Goal: Transaction & Acquisition: Purchase product/service

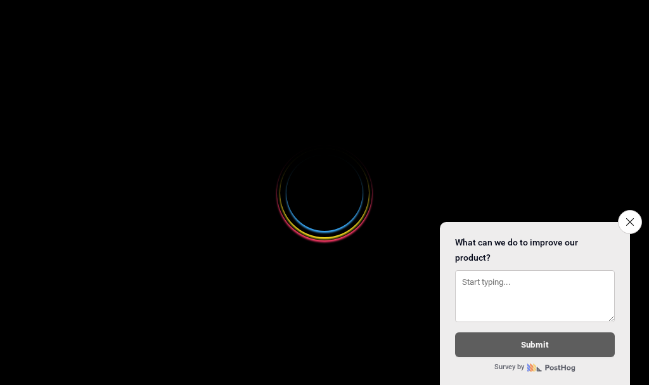
select select
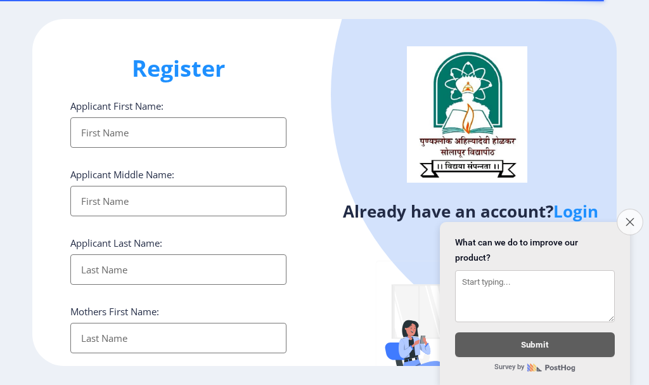
click at [631, 217] on icon "Close survey" at bounding box center [629, 221] width 8 height 8
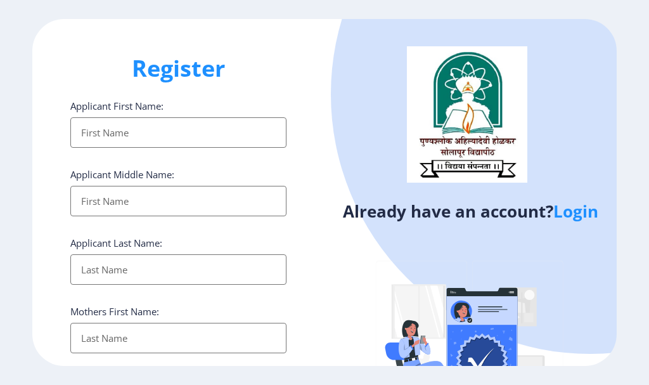
click at [134, 136] on input "Applicant First Name:" at bounding box center [178, 132] width 216 height 30
click at [157, 139] on input "Applicant First Name:" at bounding box center [178, 132] width 216 height 30
type input "NISHA"
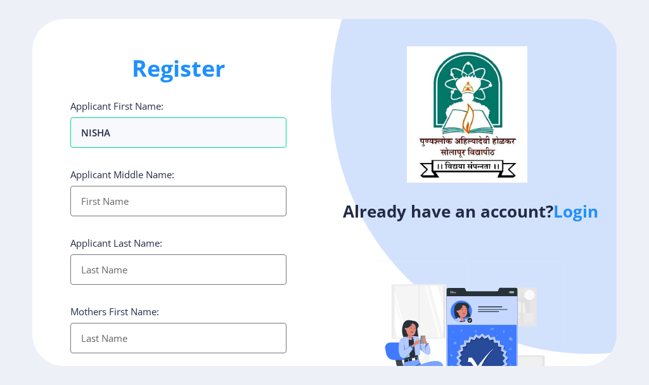
click at [129, 208] on input "Applicant First Name:" at bounding box center [178, 201] width 216 height 30
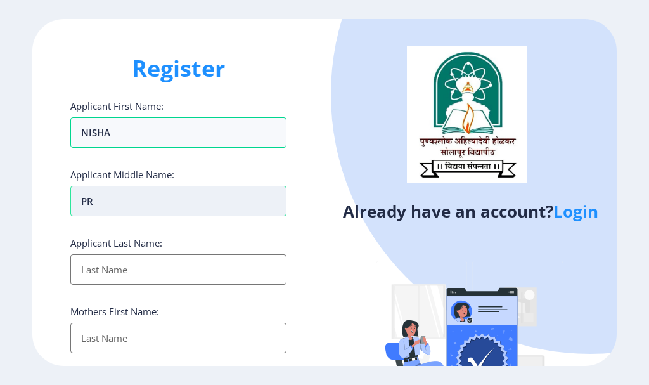
type input "P"
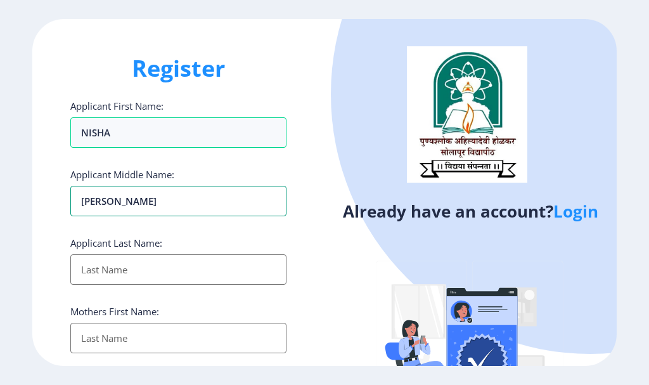
scroll to position [63, 0]
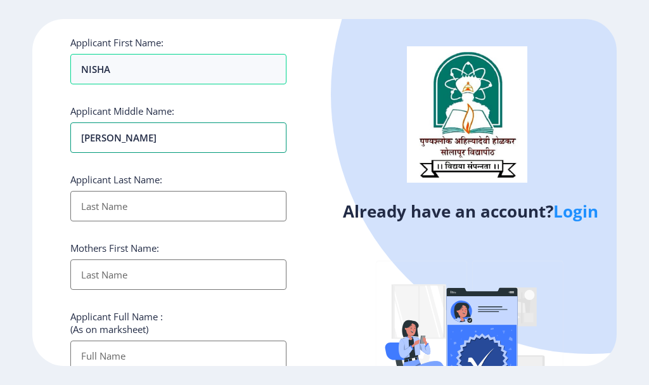
type input "NANDKUMAR"
click at [130, 212] on input "Applicant First Name:" at bounding box center [178, 206] width 216 height 30
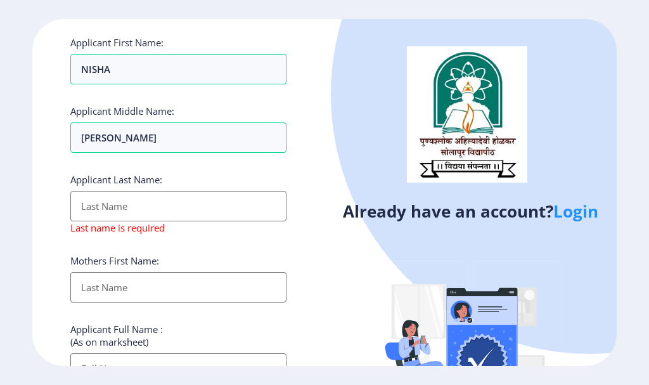
click at [101, 215] on input "Applicant First Name:" at bounding box center [178, 206] width 216 height 30
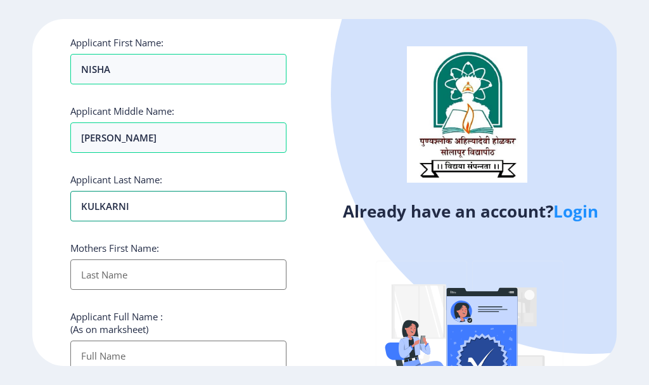
type input "KULKARNI"
click at [312, 251] on div "Register Applicant First Name: NISHA Applicant Middle Name: NANDKUMAR Applicant…" at bounding box center [178, 192] width 292 height 346
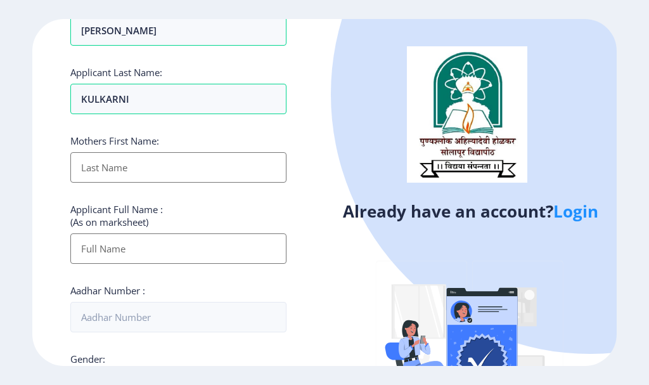
scroll to position [190, 0]
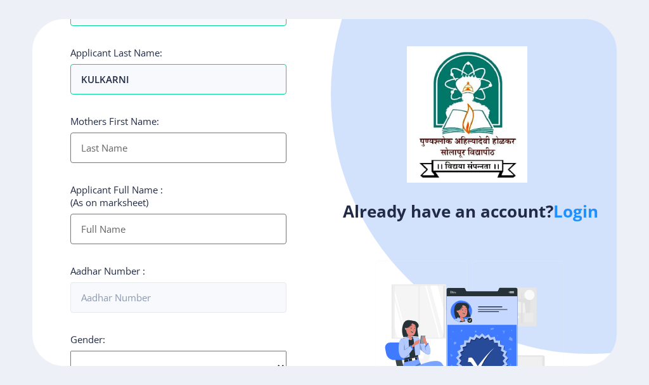
click at [112, 162] on input "Applicant First Name:" at bounding box center [178, 147] width 216 height 30
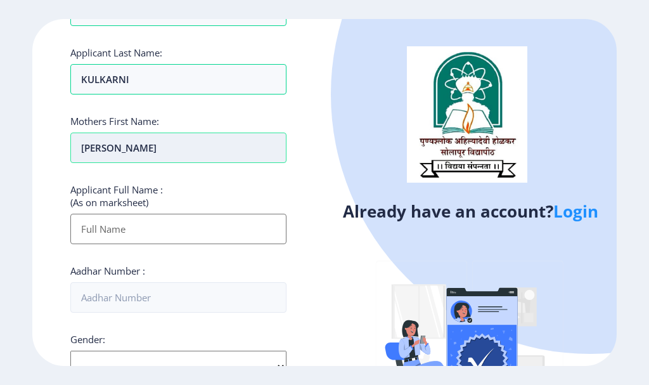
click at [103, 151] on input "SNEHLATA" at bounding box center [178, 147] width 216 height 30
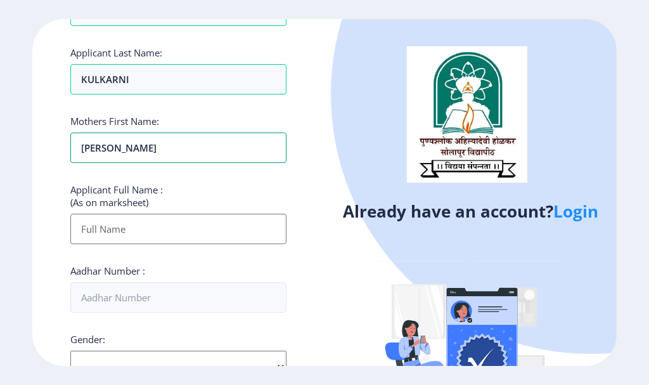
type input "[PERSON_NAME]"
click at [194, 182] on div "Applicant First Name: NISHA Applicant Middle Name: NANDKUMAR Applicant Last Nam…" at bounding box center [178, 290] width 216 height 763
click at [103, 236] on input "Applicant First Name:" at bounding box center [178, 229] width 216 height 30
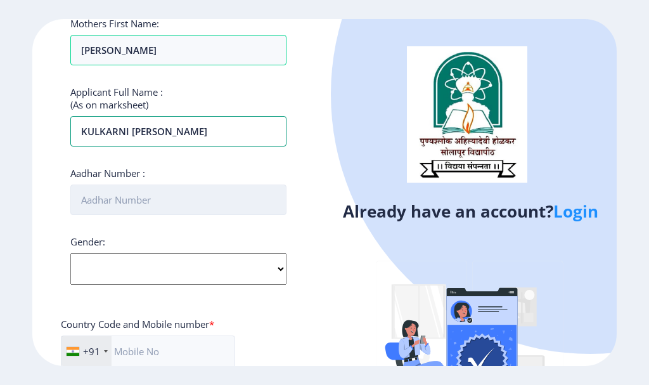
scroll to position [317, 0]
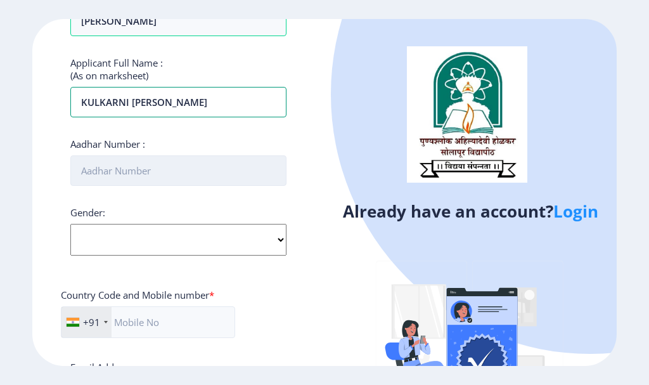
type input "KULKARNI [PERSON_NAME]"
click at [127, 173] on input "Aadhar Number :" at bounding box center [178, 170] width 216 height 30
click at [180, 176] on input "Aadhar Number :" at bounding box center [178, 170] width 216 height 30
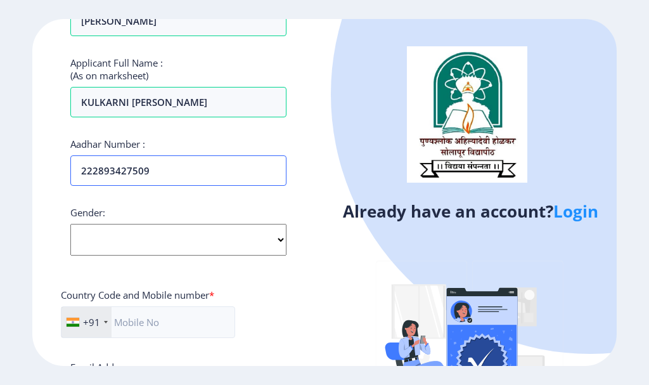
type input "222893427509"
click at [178, 248] on select "Select Gender Male Female Other" at bounding box center [178, 240] width 216 height 32
select select "[DEMOGRAPHIC_DATA]"
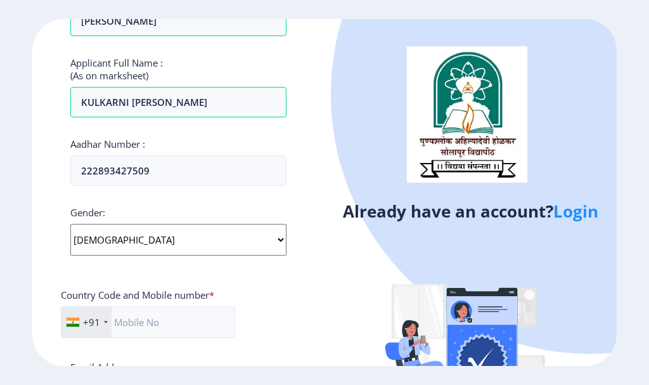
click at [70, 224] on select "Select Gender Male Female Other" at bounding box center [178, 240] width 216 height 32
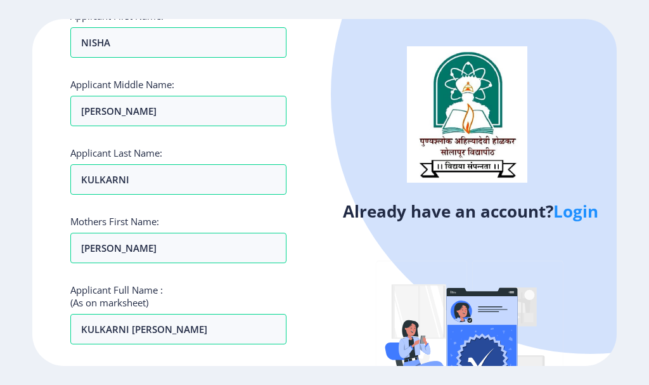
scroll to position [0, 0]
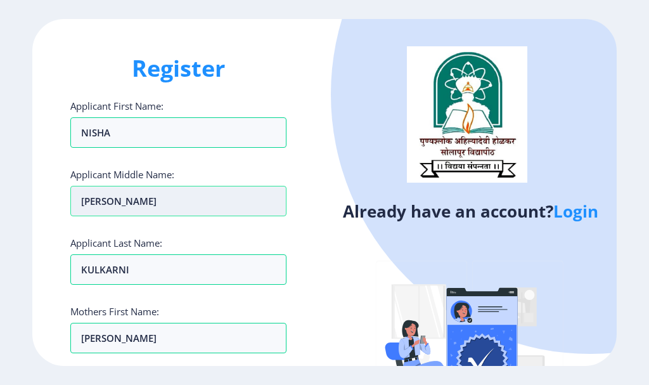
click at [169, 206] on input "NANDKUMAR" at bounding box center [178, 201] width 216 height 30
type input "N"
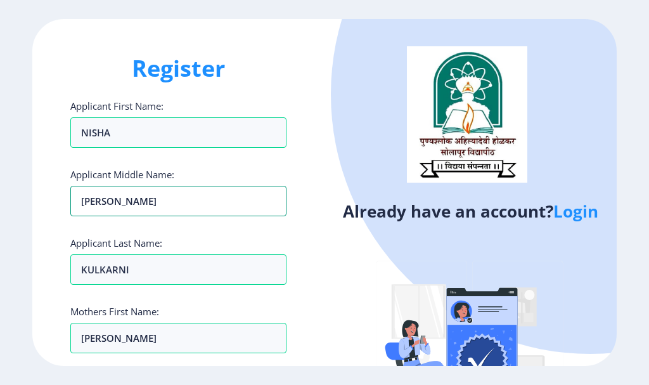
type input "PRAVIN"
click at [299, 240] on div "Register Applicant First Name: NISHA Applicant Middle Name: PRAVIN Applicant La…" at bounding box center [178, 192] width 292 height 346
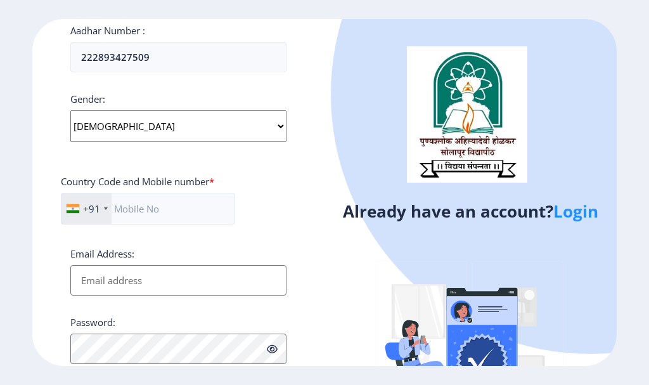
scroll to position [444, 0]
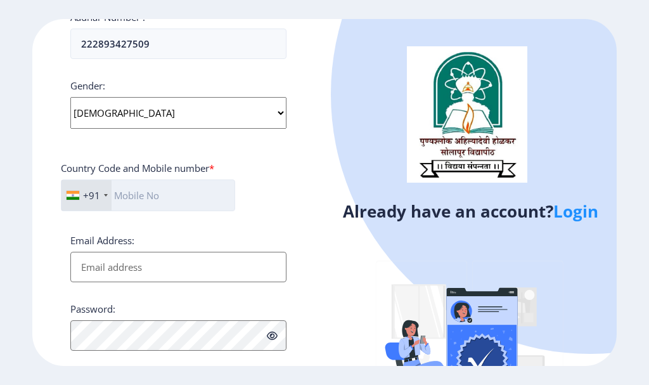
click at [160, 202] on input "text" at bounding box center [148, 195] width 174 height 32
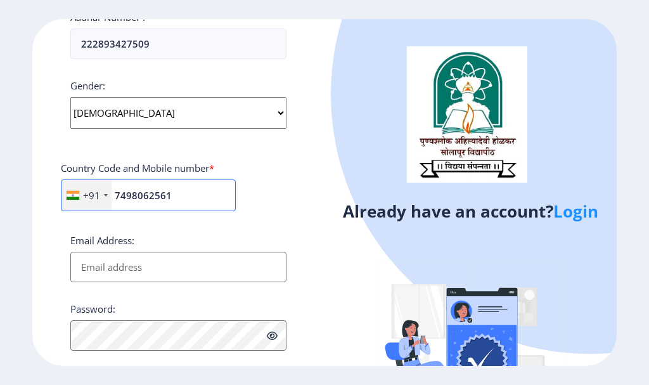
type input "7498062561"
click at [155, 274] on input "Email Address:" at bounding box center [178, 267] width 216 height 30
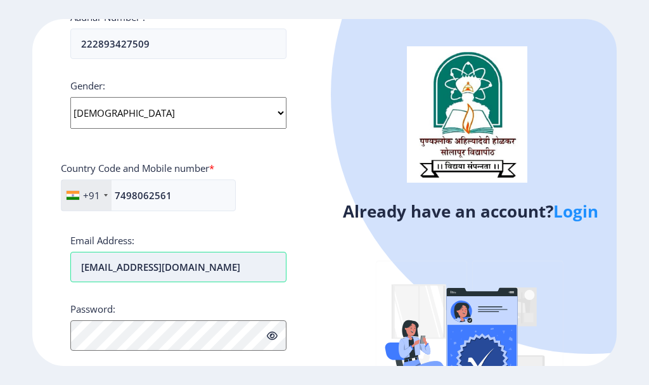
type input "[EMAIL_ADDRESS][DOMAIN_NAME]"
click at [325, 283] on div "Already have an account? Login" at bounding box center [470, 238] width 292 height 439
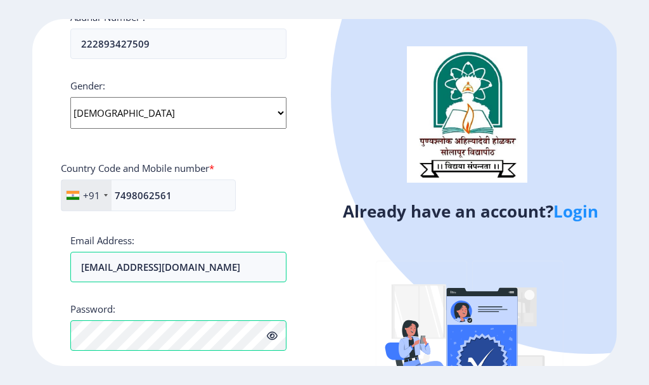
click at [273, 338] on icon at bounding box center [272, 336] width 11 height 10
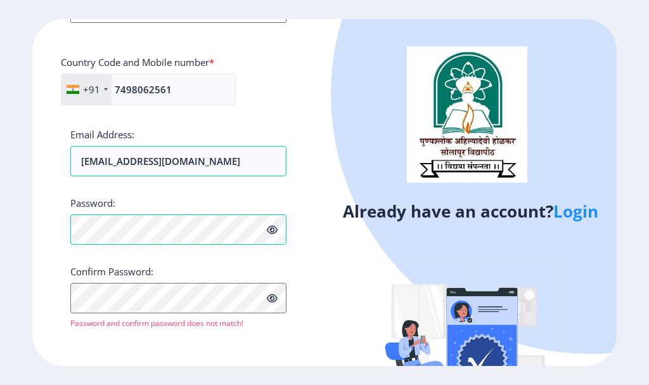
scroll to position [551, 0]
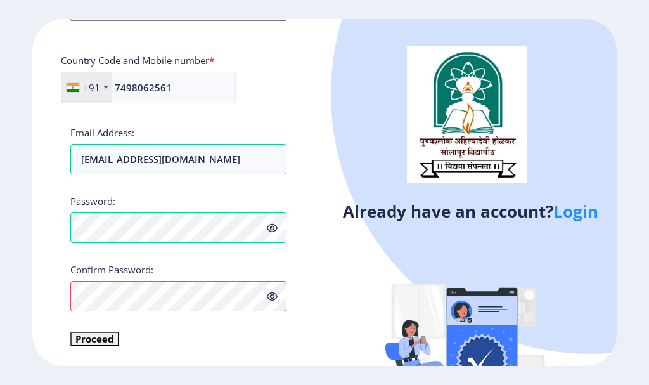
click at [288, 361] on div "Register Applicant First Name: NISHA Applicant Middle Name: PRAVIN Applicant La…" at bounding box center [178, 192] width 292 height 346
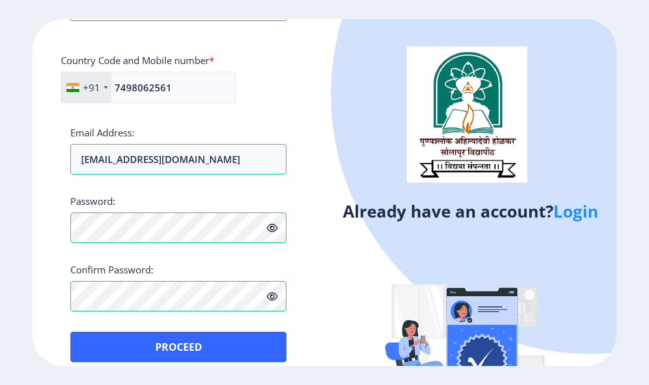
click at [331, 316] on div "Already have an account? Login" at bounding box center [470, 238] width 292 height 439
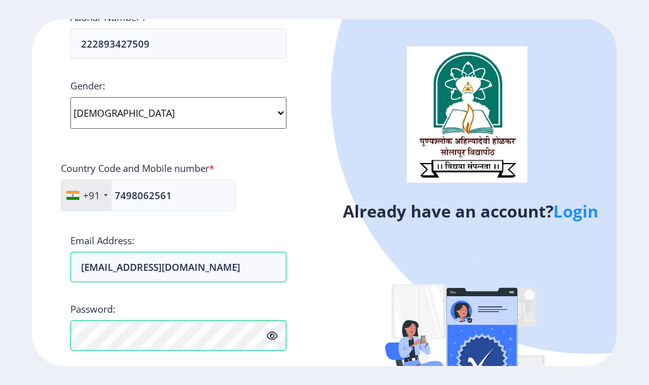
scroll to position [567, 0]
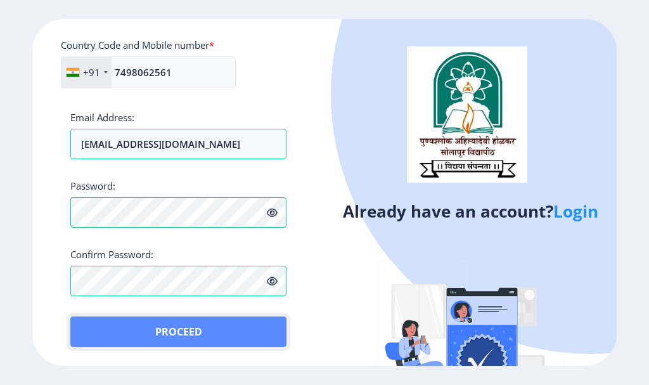
click at [232, 333] on button "Proceed" at bounding box center [178, 331] width 216 height 30
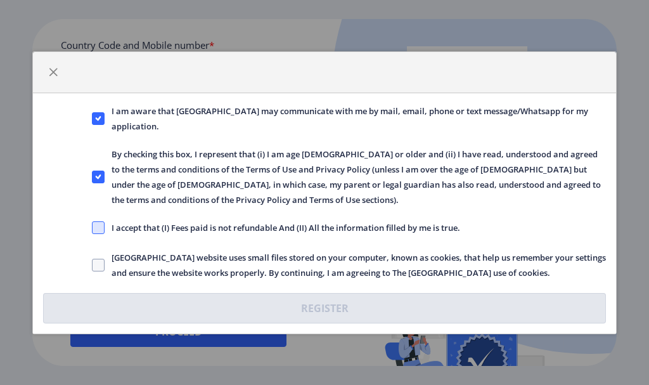
click at [94, 229] on span at bounding box center [98, 227] width 13 height 13
click at [93, 228] on input "I accept that (I) Fees paid is not refundable And (II) All the information fill…" at bounding box center [92, 227] width 1 height 1
checkbox input "true"
click at [101, 264] on span at bounding box center [98, 265] width 13 height 13
click at [93, 264] on input "Solapur University website uses small files stored on your computer, known as c…" at bounding box center [92, 264] width 1 height 1
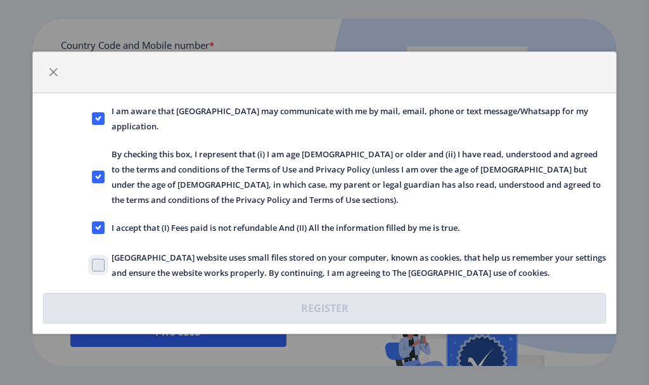
checkbox input "true"
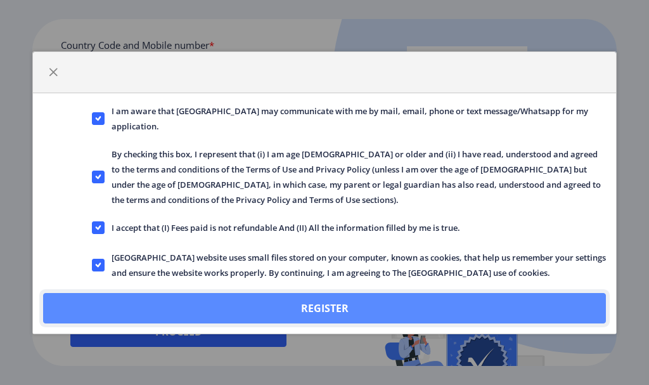
click at [347, 310] on button "Register" at bounding box center [324, 308] width 563 height 30
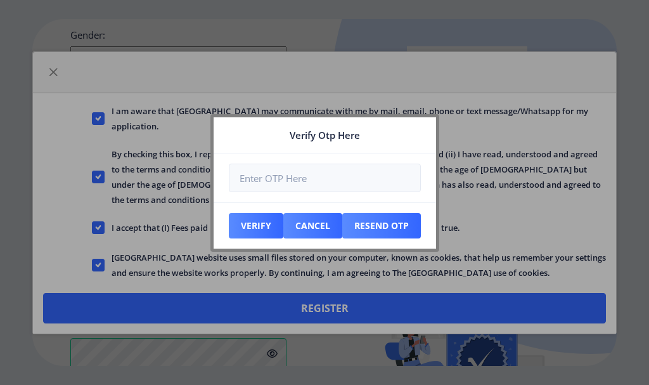
scroll to position [639, 0]
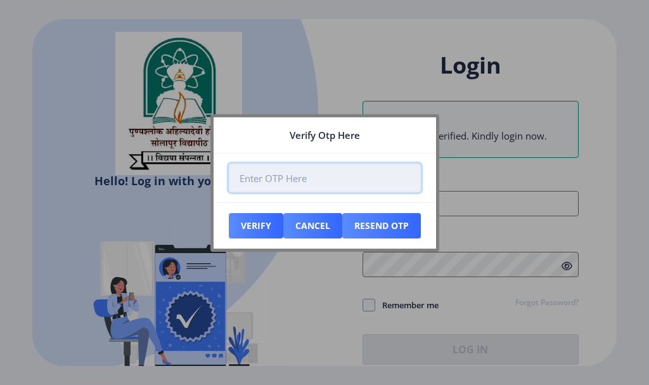
click at [257, 182] on input "number" at bounding box center [325, 177] width 192 height 29
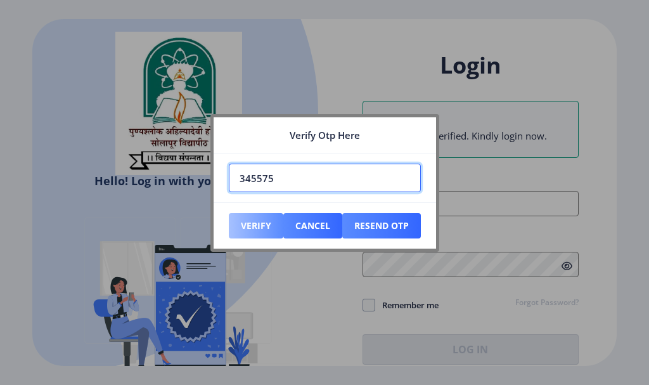
type input "345575"
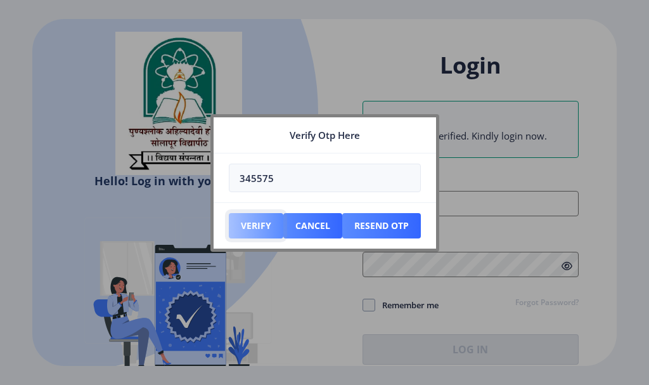
click at [260, 224] on button "Verify" at bounding box center [256, 225] width 54 height 25
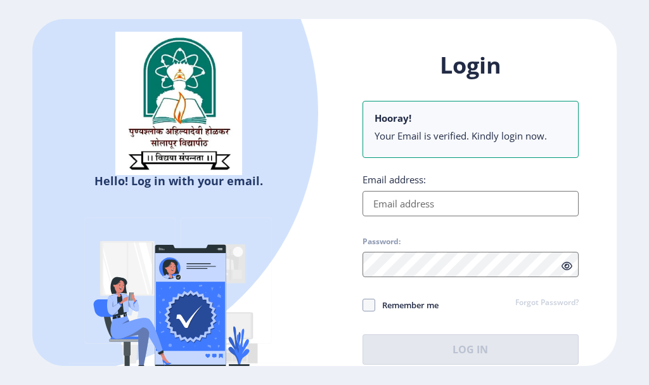
click at [419, 207] on input "Email address:" at bounding box center [470, 203] width 216 height 25
type input "[EMAIL_ADDRESS][DOMAIN_NAME]"
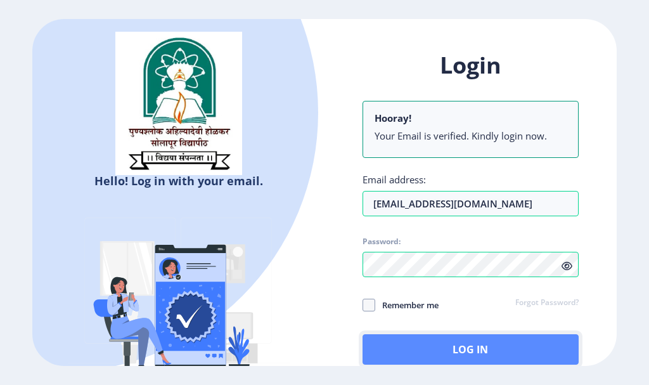
click at [433, 353] on button "Log In" at bounding box center [470, 349] width 216 height 30
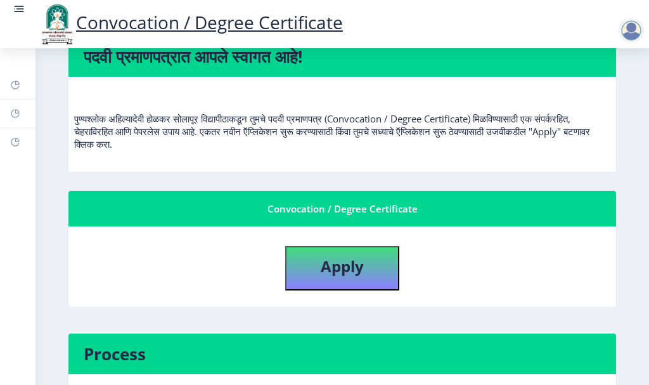
scroll to position [127, 0]
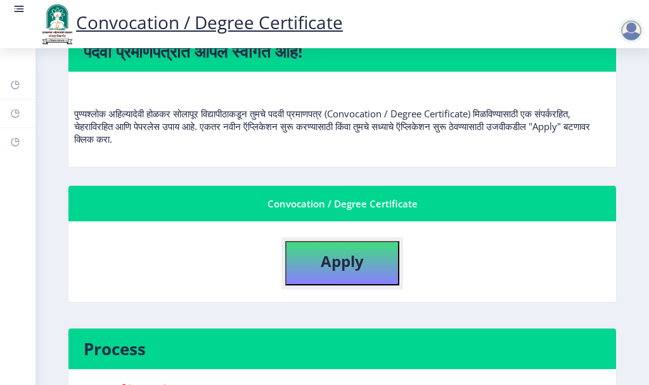
click at [333, 260] on b "Apply" at bounding box center [342, 260] width 43 height 21
select select
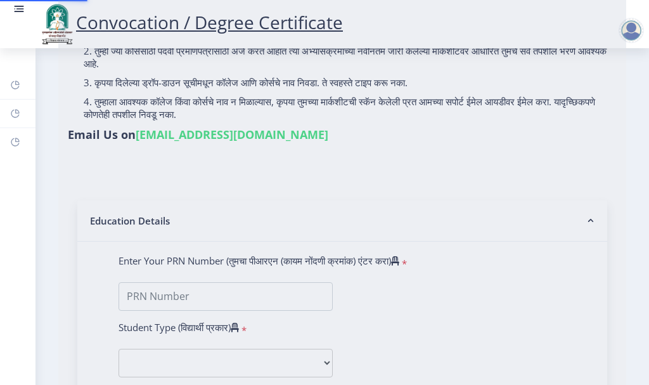
type input "KULKARNI [PERSON_NAME]"
type input "[PERSON_NAME]"
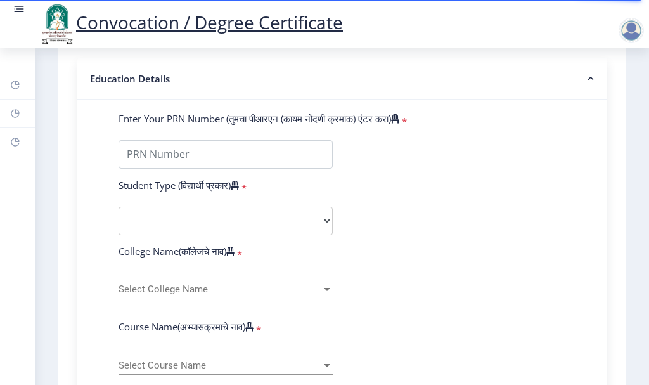
scroll to position [317, 0]
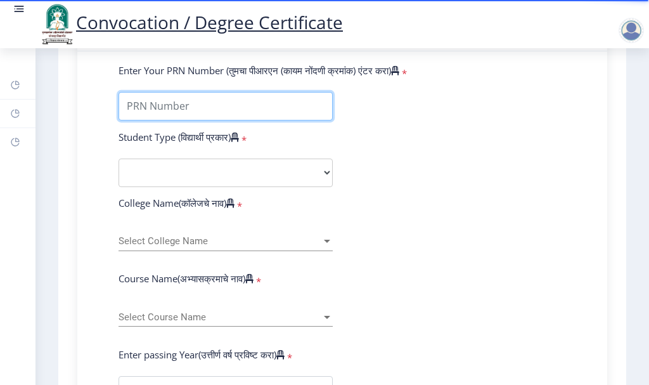
click at [208, 120] on input "Enter Your PRN Number (तुमचा पीआरएन (कायम नोंदणी क्रमांक) एंटर करा)" at bounding box center [226, 106] width 214 height 29
type input "2013032500235546"
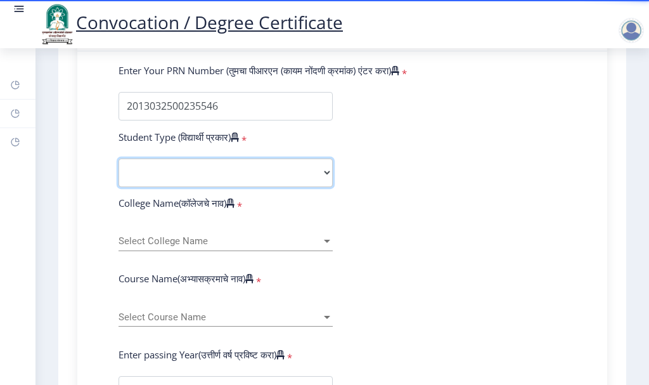
click at [196, 181] on select "Select Student Type Regular External" at bounding box center [226, 172] width 214 height 29
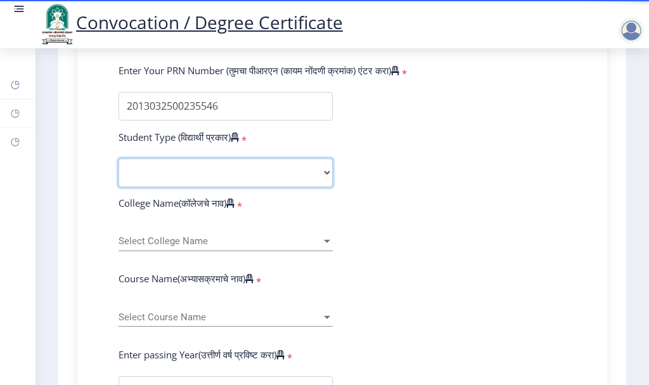
click at [237, 187] on select "Select Student Type Regular External" at bounding box center [226, 172] width 214 height 29
select select "External"
click at [119, 170] on select "Select Student Type Regular External" at bounding box center [226, 172] width 214 height 29
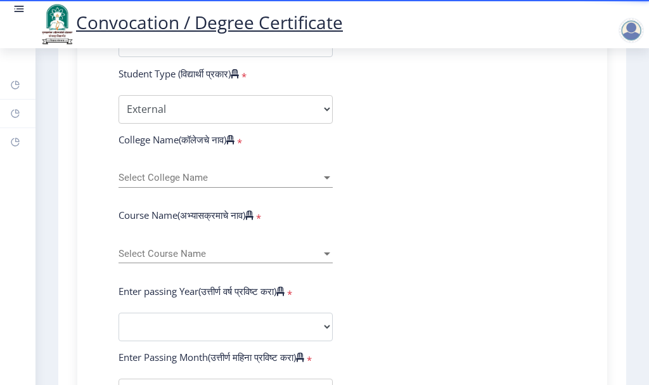
click at [168, 183] on span "Select College Name" at bounding box center [220, 177] width 203 height 11
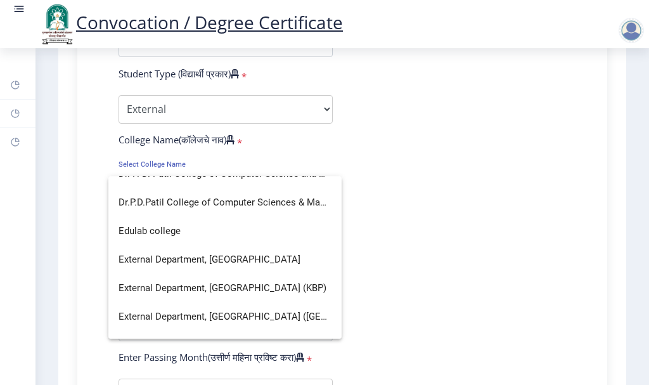
scroll to position [1014, 0]
click at [241, 260] on span "External Department, [GEOGRAPHIC_DATA]" at bounding box center [225, 260] width 213 height 29
click at [241, 260] on div "Select Course Name Select Course Name" at bounding box center [226, 249] width 214 height 27
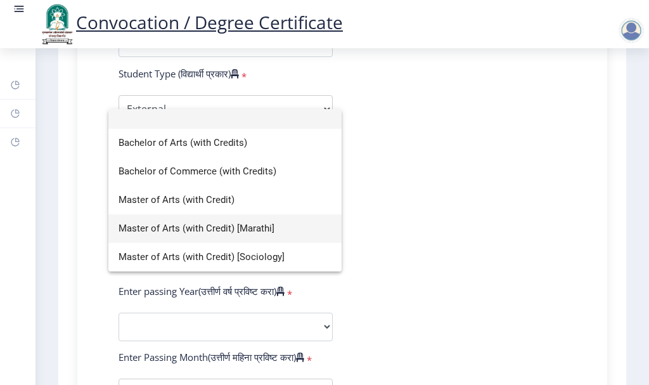
scroll to position [0, 0]
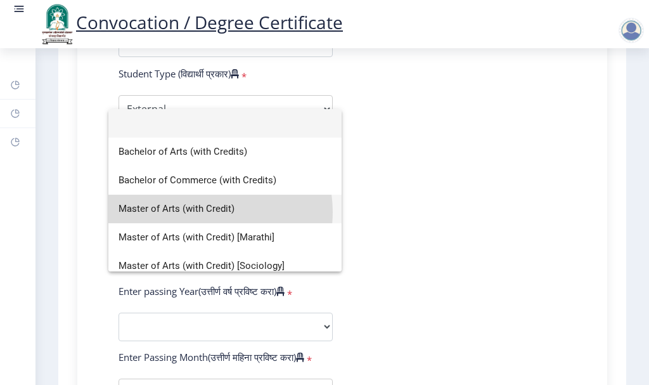
click at [208, 212] on span "Master of Arts (with Credit)" at bounding box center [225, 209] width 213 height 29
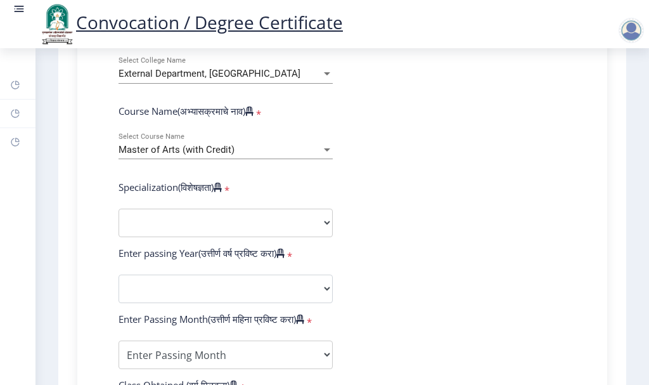
scroll to position [507, 0]
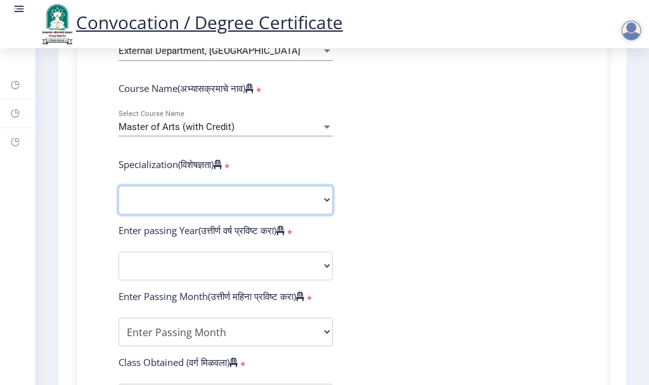
click at [318, 214] on select "Specialization English Hindi Marathi Urdu Ancient Indian History Culture & Arch…" at bounding box center [226, 200] width 214 height 29
click at [314, 214] on select "Specialization English Hindi Marathi Urdu Ancient Indian History Culture & Arch…" at bounding box center [226, 200] width 214 height 29
select select "Political Science"
click at [119, 198] on select "Specialization English Hindi Marathi Urdu Ancient Indian History Culture & Arch…" at bounding box center [226, 200] width 214 height 29
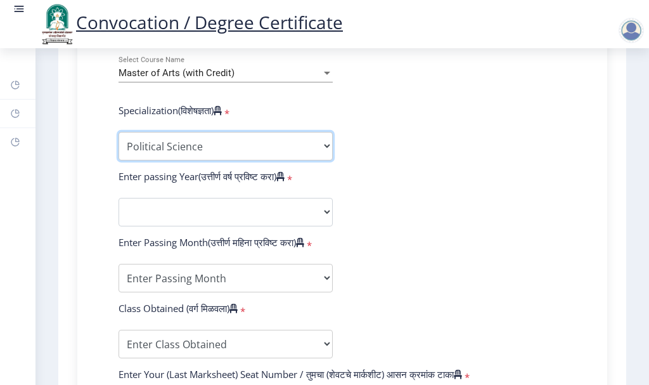
scroll to position [634, 0]
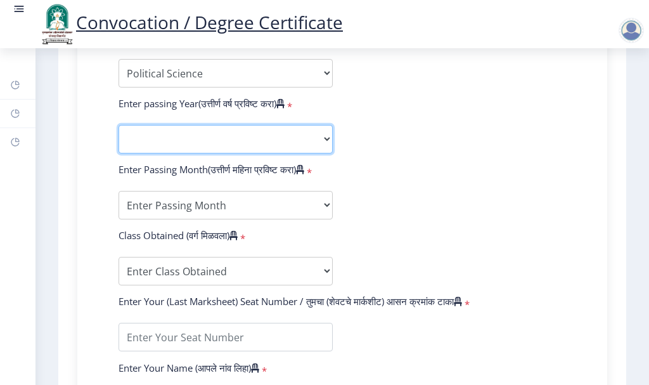
click at [174, 153] on select "2025 2024 2023 2022 2021 2020 2019 2018 2017 2016 2015 2014 2013 2012 2011 2010…" at bounding box center [226, 139] width 214 height 29
select select "2016"
click at [119, 137] on select "2025 2024 2023 2022 2021 2020 2019 2018 2017 2016 2015 2014 2013 2012 2011 2010…" at bounding box center [226, 139] width 214 height 29
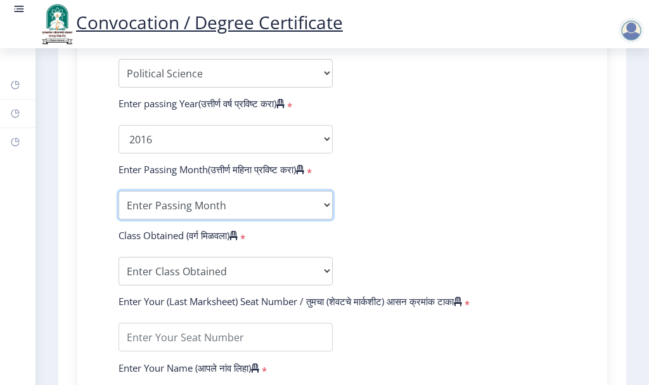
click at [185, 218] on select "Enter Passing Month March April May October November December" at bounding box center [226, 205] width 214 height 29
select select "March"
click at [119, 203] on select "Enter Passing Month March April May October November December" at bounding box center [226, 205] width 214 height 29
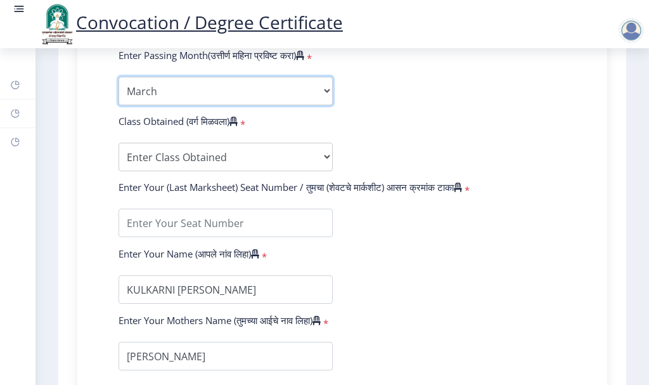
scroll to position [760, 0]
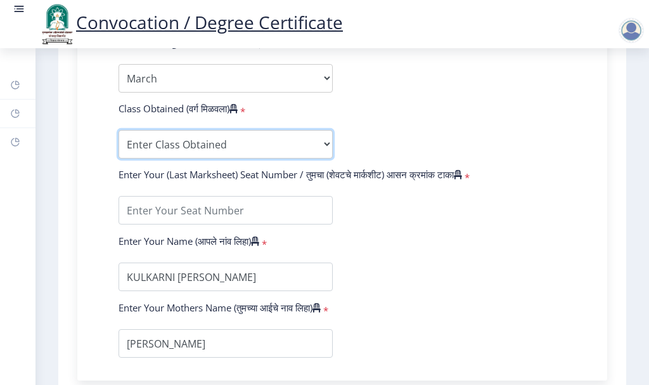
click at [239, 158] on select "Enter Class Obtained FIRST CLASS WITH DISTINCTION FIRST CLASS HIGHER SECOND CLA…" at bounding box center [226, 144] width 214 height 29
select select "HIGHER SECOND CLASS"
click at [119, 142] on select "Enter Class Obtained FIRST CLASS WITH DISTINCTION FIRST CLASS HIGHER SECOND CLA…" at bounding box center [226, 144] width 214 height 29
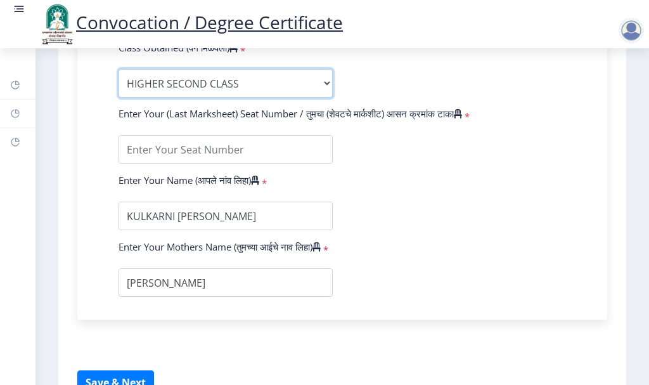
scroll to position [824, 0]
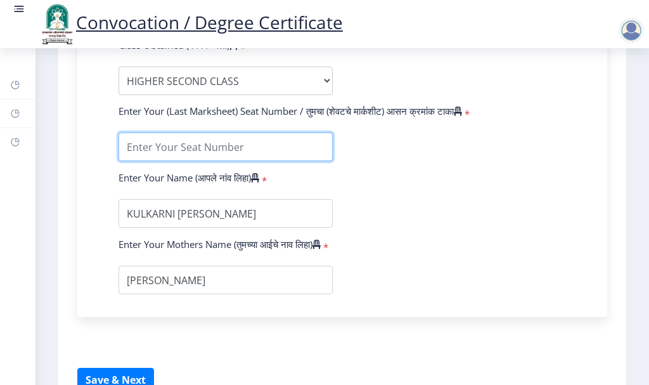
click at [186, 161] on input "textarea" at bounding box center [226, 146] width 214 height 29
type input "244275"
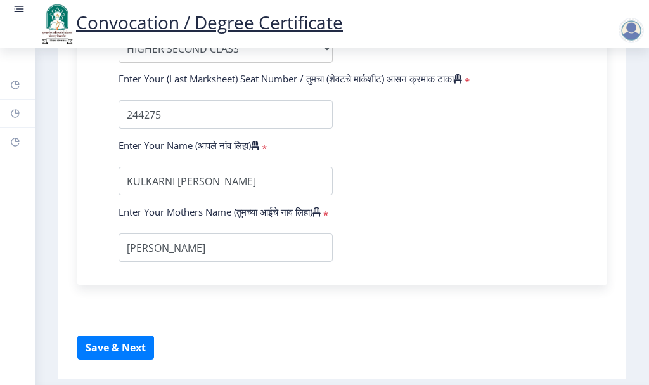
scroll to position [887, 0]
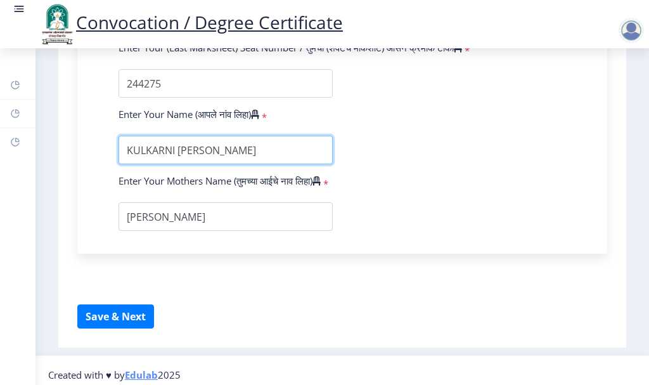
click at [271, 164] on input "textarea" at bounding box center [226, 150] width 214 height 29
click at [240, 164] on input "textarea" at bounding box center [226, 150] width 214 height 29
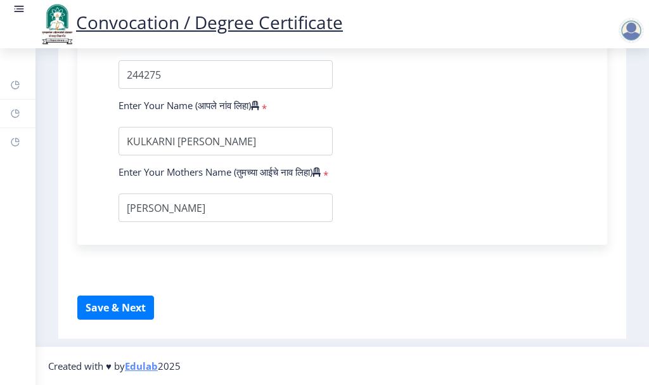
scroll to position [921, 0]
click at [127, 311] on button "Save & Next" at bounding box center [115, 307] width 77 height 24
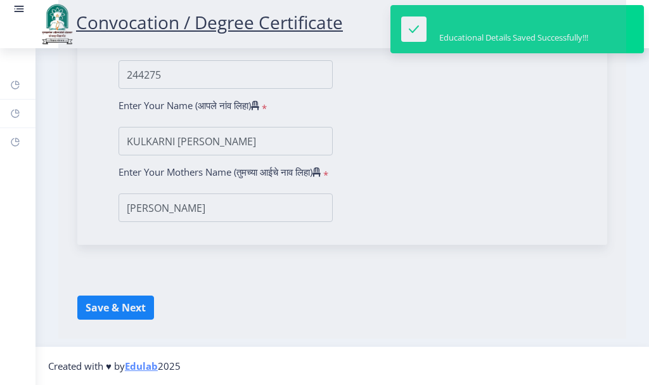
select select
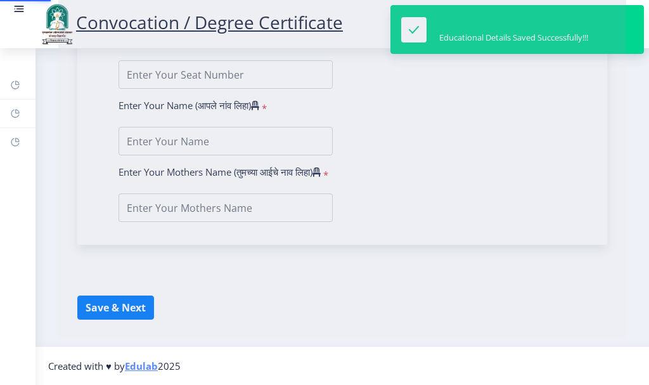
type input "KULKARNI [PERSON_NAME]"
type input "[PERSON_NAME]"
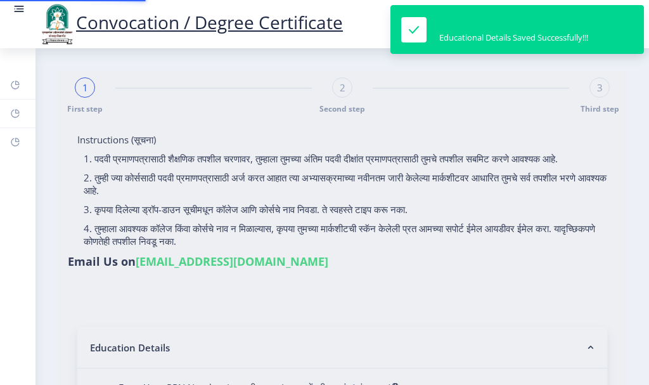
type input "2013032500235546"
select select "External"
select select "2016"
select select "March"
select select "HIGHER SECOND CLASS"
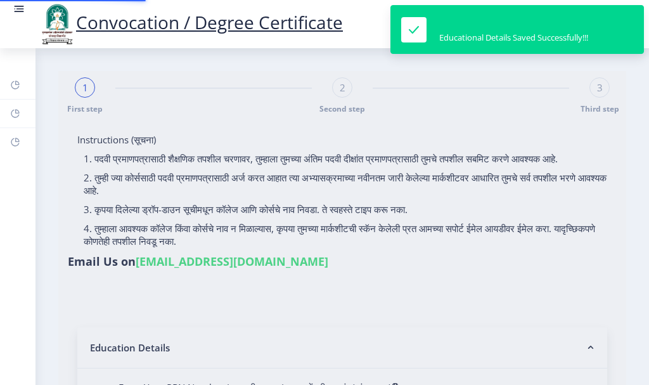
type input "244275"
select select "Political Science"
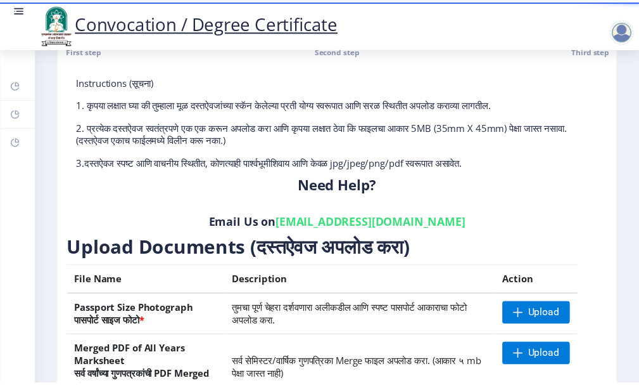
scroll to position [121, 0]
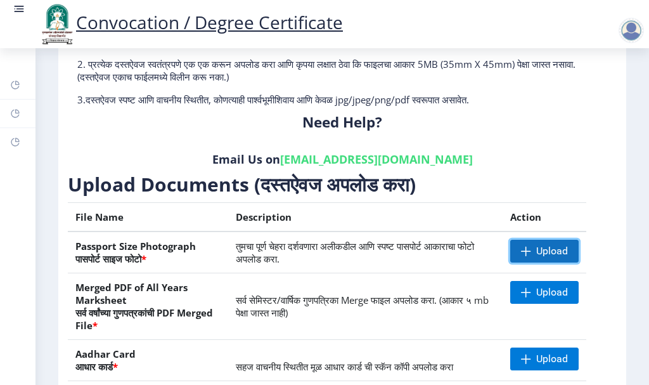
click at [545, 252] on span "Upload" at bounding box center [552, 251] width 32 height 13
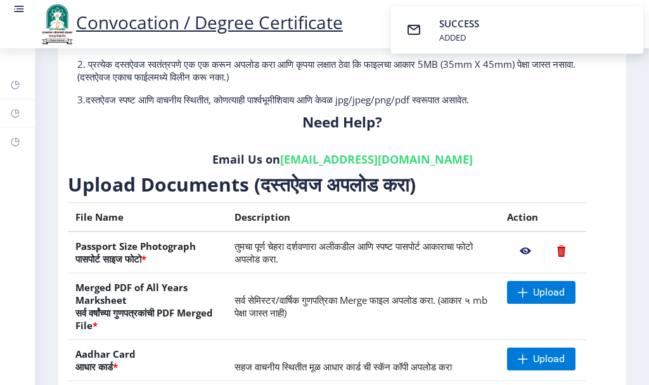
click at [521, 250] on nb-action at bounding box center [525, 251] width 37 height 23
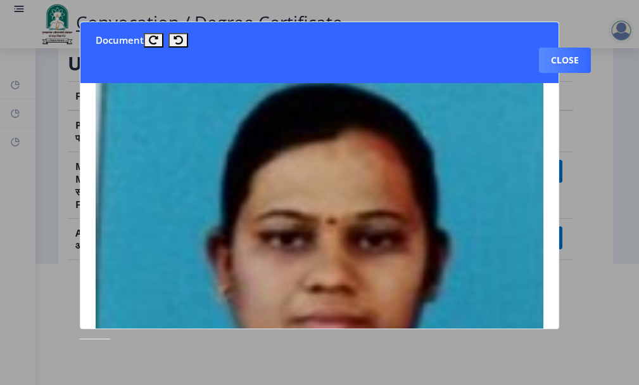
scroll to position [0, 0]
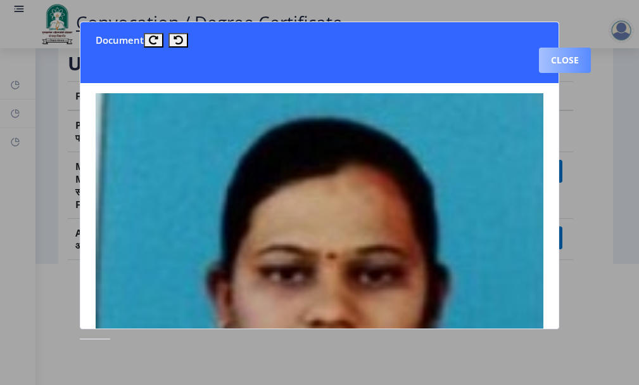
click at [554, 61] on button "Close" at bounding box center [565, 60] width 52 height 25
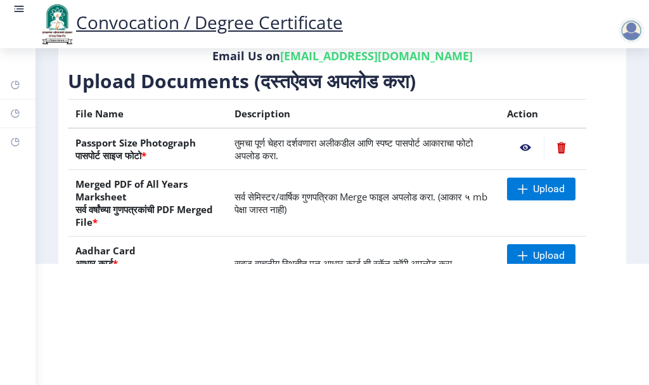
scroll to position [63, 0]
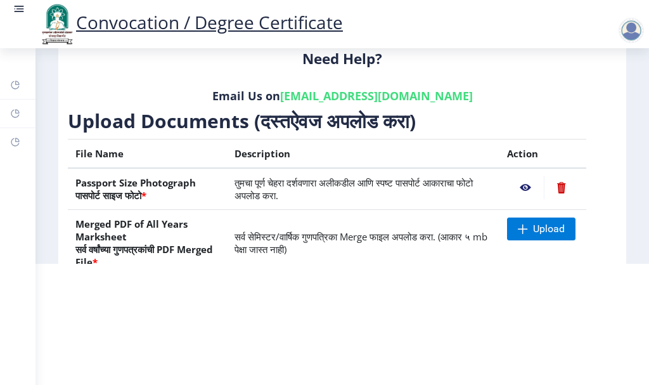
click at [557, 186] on nb-action at bounding box center [561, 187] width 35 height 23
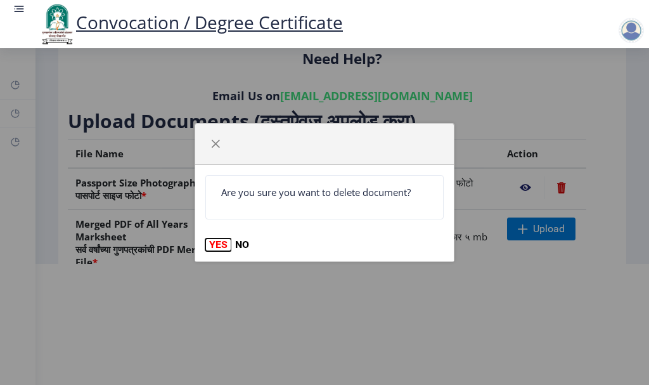
click at [222, 243] on button "YES" at bounding box center [218, 244] width 26 height 13
click at [224, 243] on button "YES" at bounding box center [218, 244] width 26 height 13
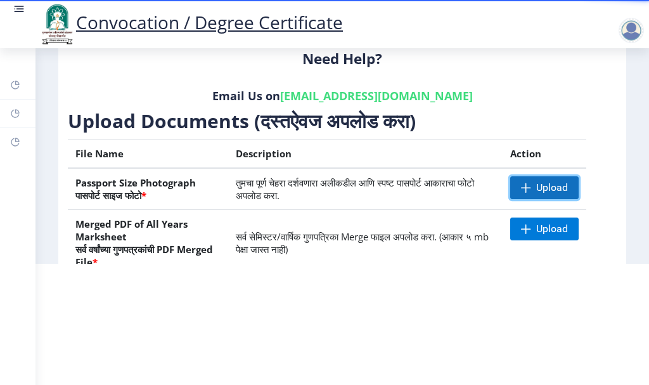
click at [536, 189] on span "Upload" at bounding box center [552, 187] width 32 height 13
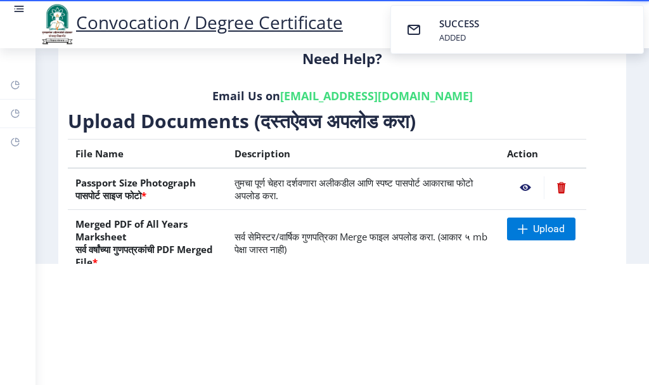
click at [521, 187] on nb-action at bounding box center [525, 187] width 37 height 23
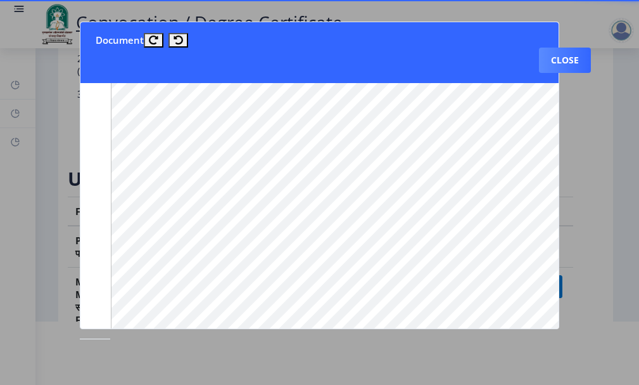
scroll to position [849, 0]
click at [568, 61] on button "Close" at bounding box center [565, 60] width 52 height 25
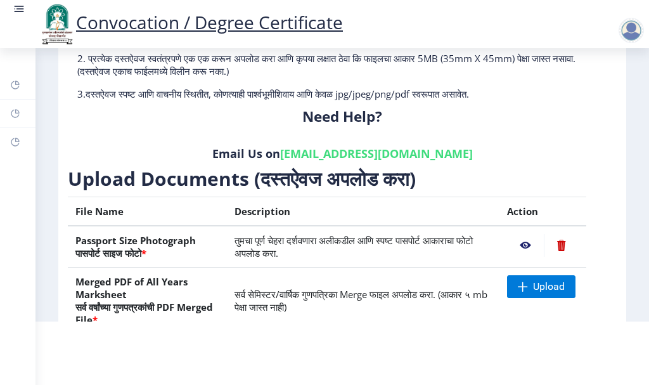
scroll to position [127, 0]
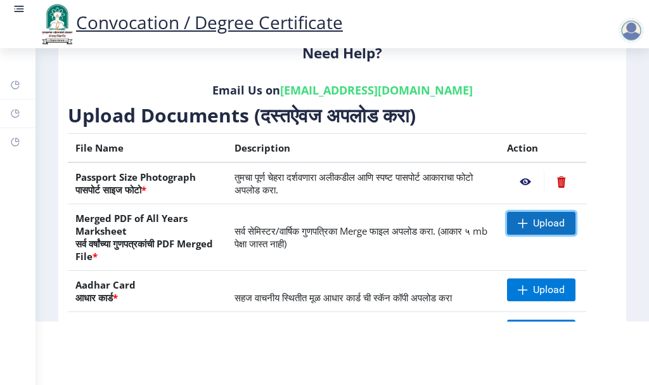
click at [533, 222] on span "Upload" at bounding box center [549, 223] width 32 height 13
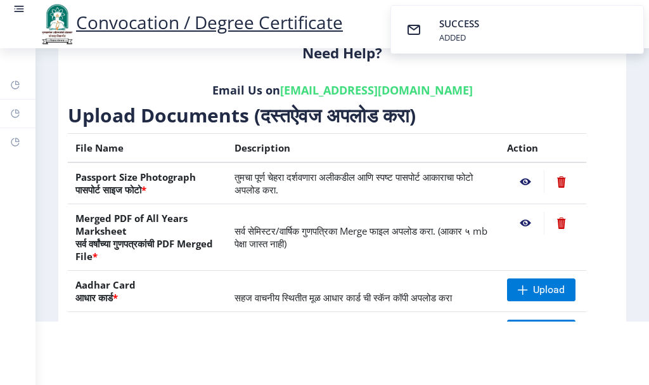
click at [520, 220] on nb-action at bounding box center [525, 223] width 37 height 23
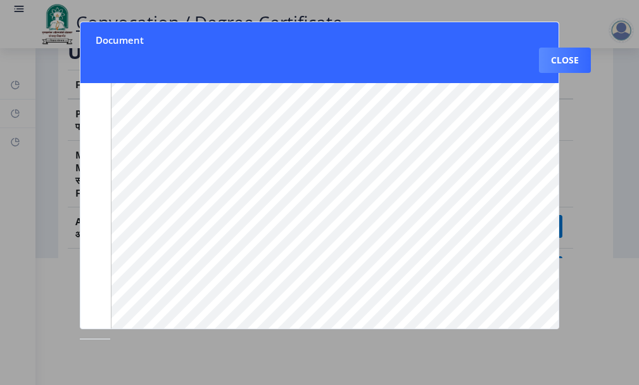
scroll to position [224, 0]
click at [567, 58] on button "Close" at bounding box center [565, 60] width 52 height 25
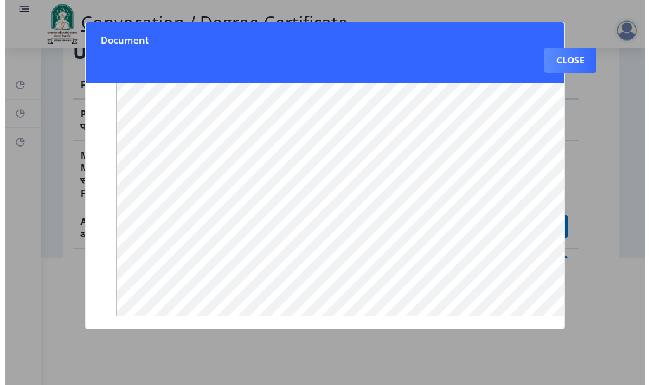
scroll to position [127, 0]
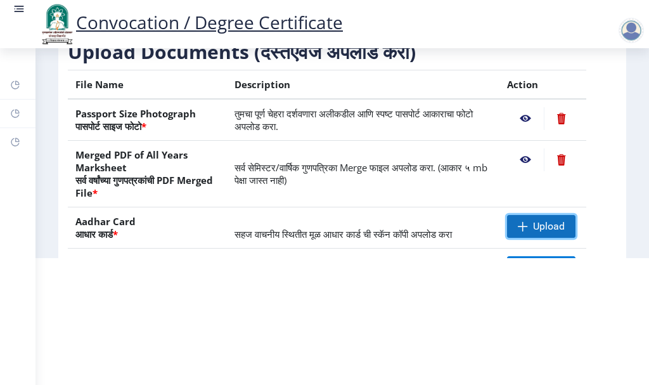
click at [533, 224] on span "Upload" at bounding box center [549, 226] width 32 height 13
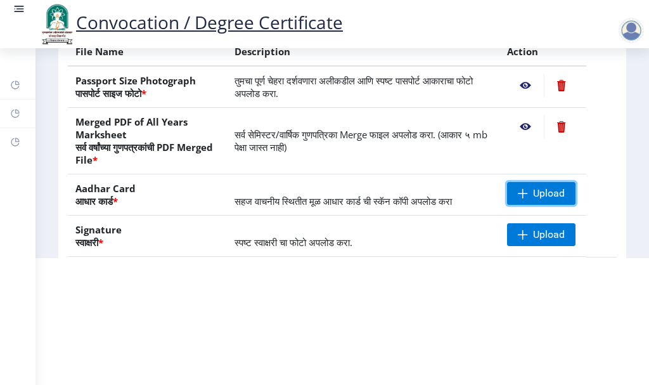
scroll to position [190, 0]
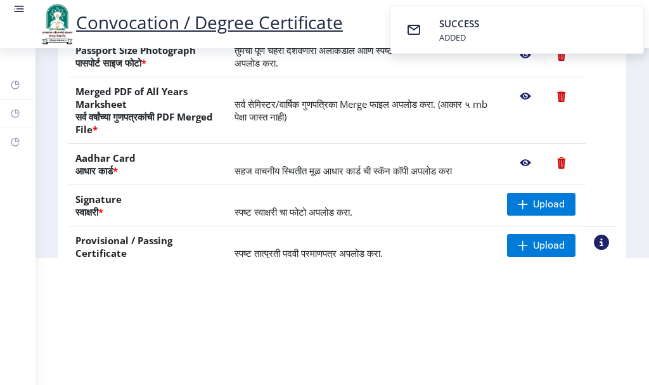
click at [524, 162] on nb-action at bounding box center [525, 162] width 37 height 23
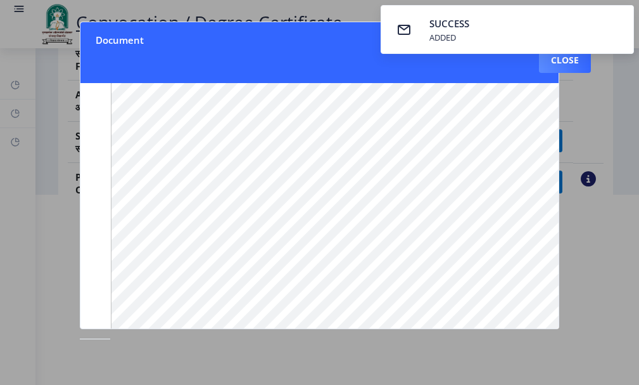
scroll to position [224, 0]
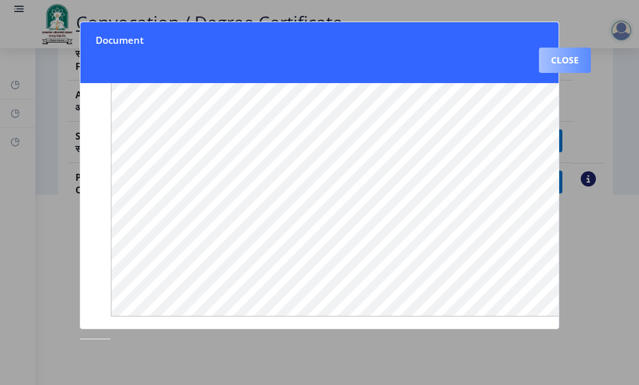
click at [560, 60] on button "Close" at bounding box center [565, 60] width 52 height 25
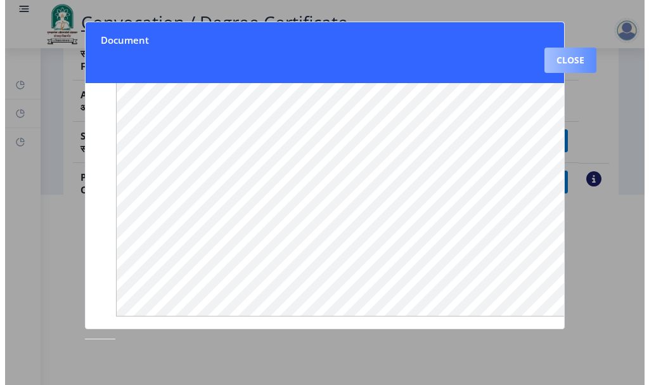
scroll to position [174, 0]
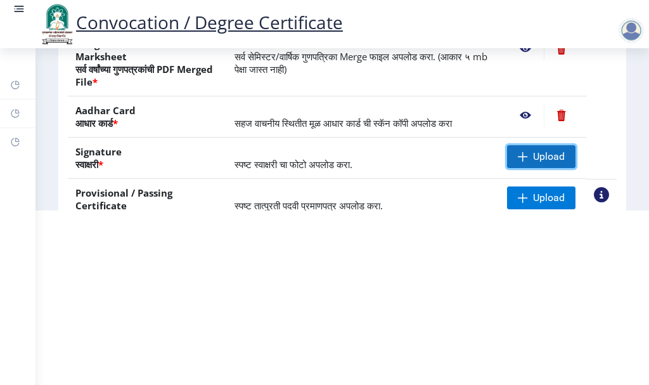
click at [523, 163] on span "Upload" at bounding box center [541, 156] width 68 height 23
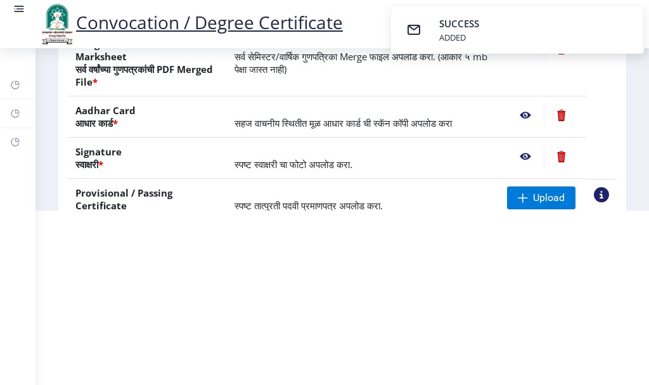
click at [525, 157] on nb-action at bounding box center [525, 156] width 37 height 23
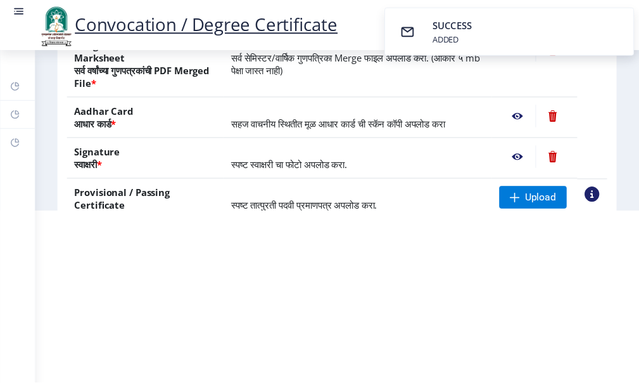
scroll to position [0, 0]
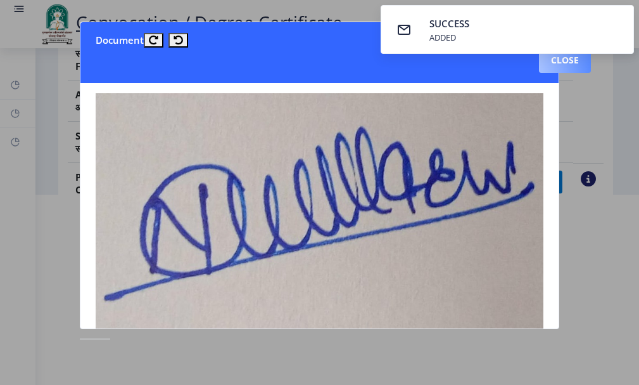
click at [572, 61] on button "Close" at bounding box center [565, 60] width 52 height 25
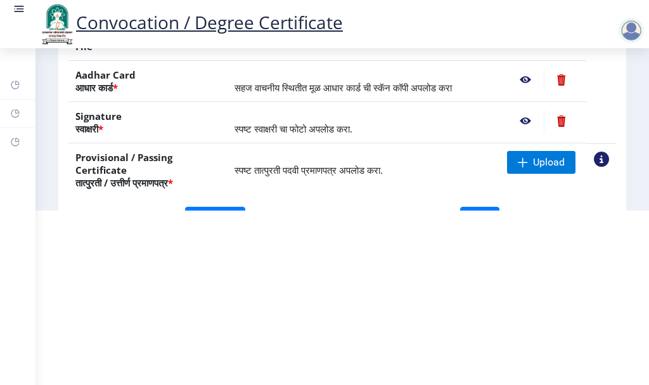
scroll to position [248, 0]
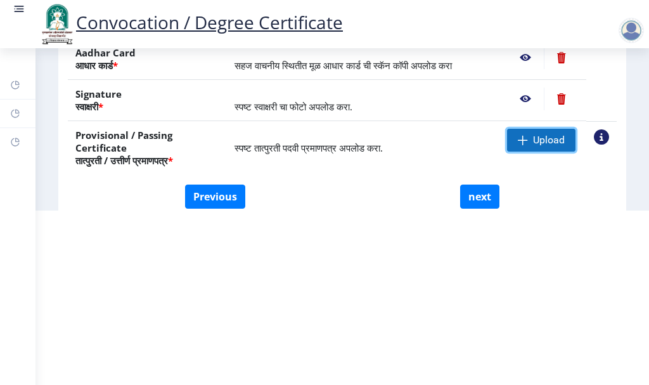
click at [523, 139] on span at bounding box center [523, 140] width 10 height 10
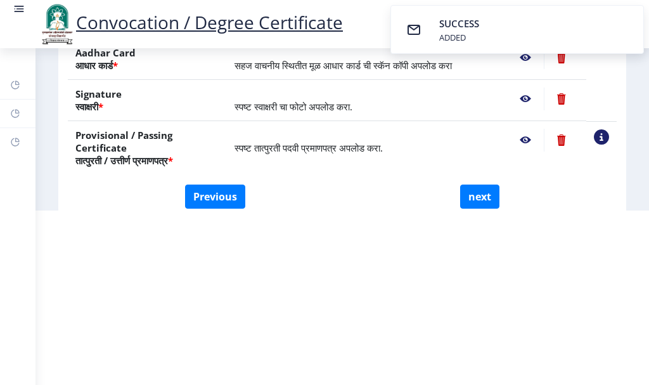
click at [520, 140] on nb-action at bounding box center [525, 140] width 37 height 23
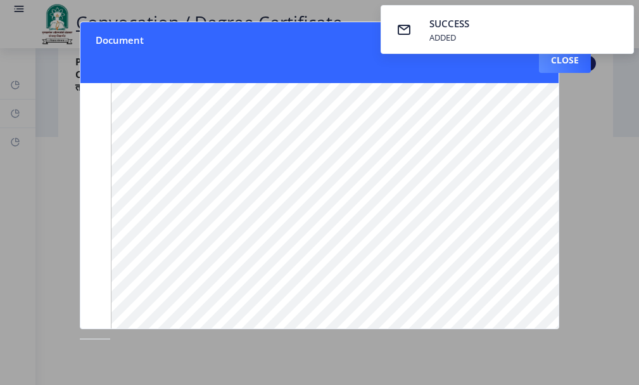
scroll to position [224, 0]
click at [575, 61] on button "Close" at bounding box center [565, 60] width 52 height 25
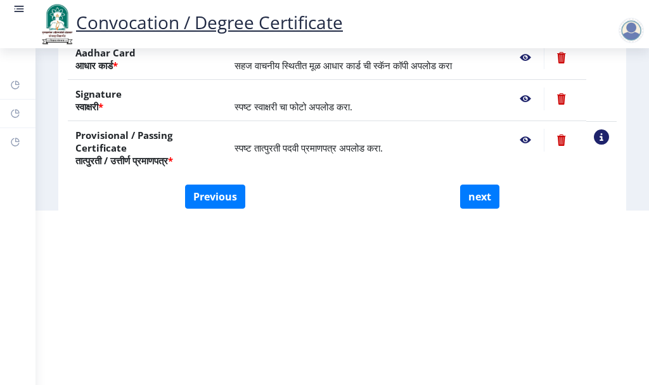
scroll to position [311, 0]
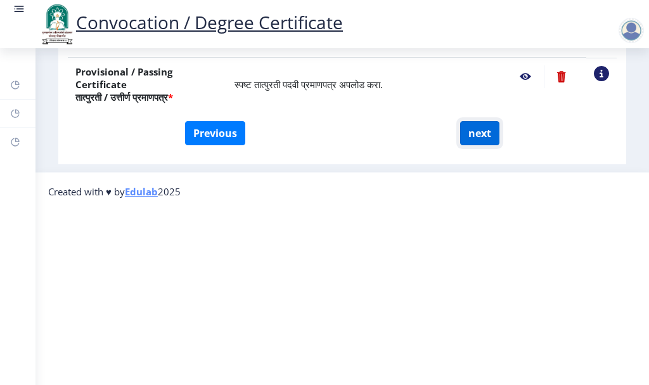
click at [476, 137] on button "next" at bounding box center [479, 133] width 39 height 24
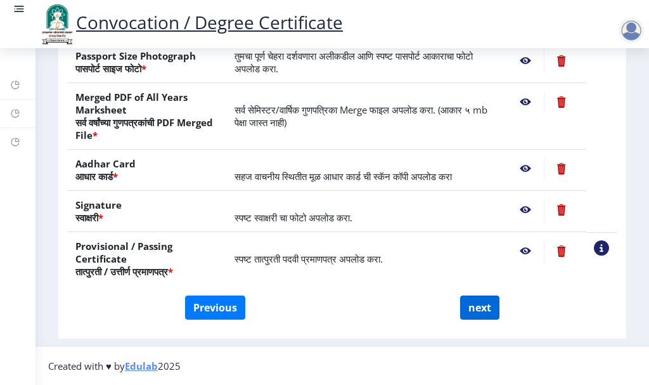
scroll to position [0, 0]
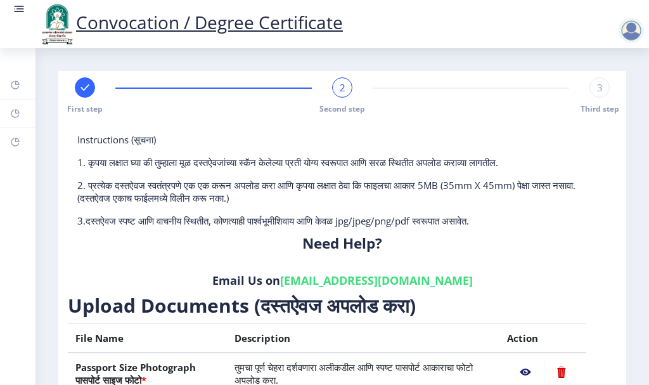
select select
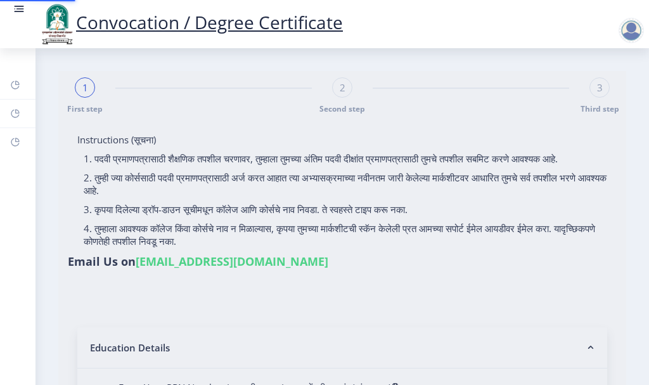
select select
type input "KULKARNI [PERSON_NAME]"
type input "[PERSON_NAME]"
select select
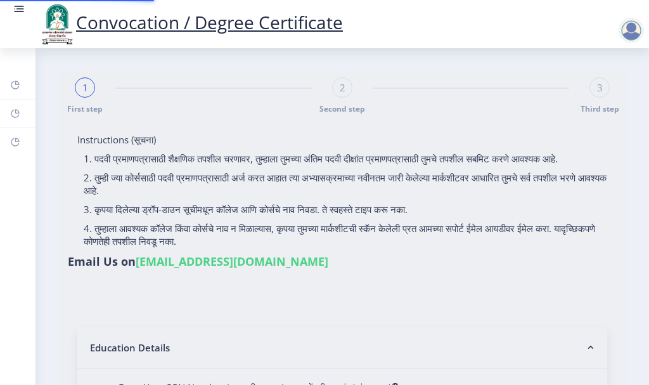
select select
type input "2013032500235546"
select select "External"
select select "2016"
select select "March"
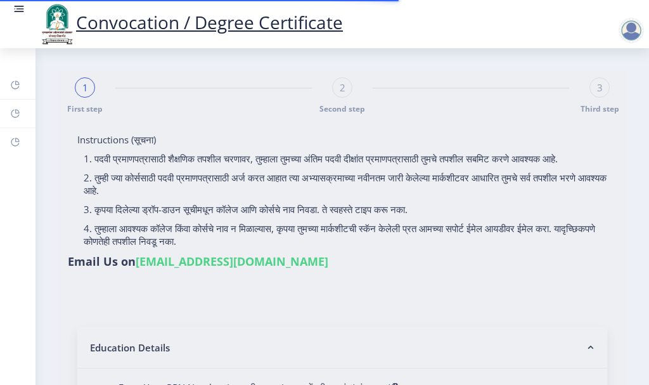
select select "HIGHER SECOND CLASS"
type input "244275"
select select "Political Science"
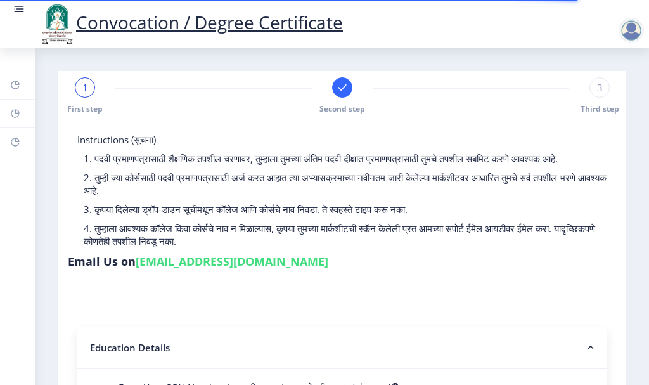
select select
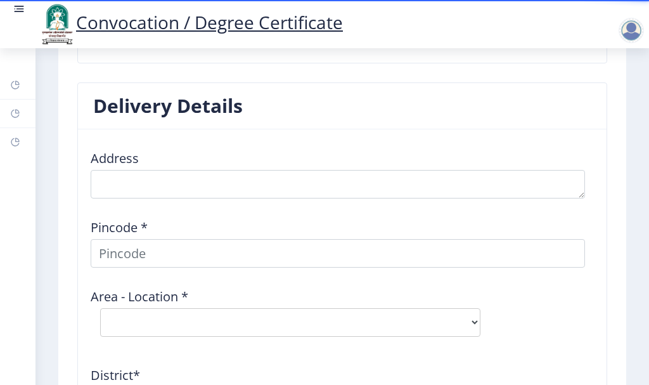
scroll to position [1584, 0]
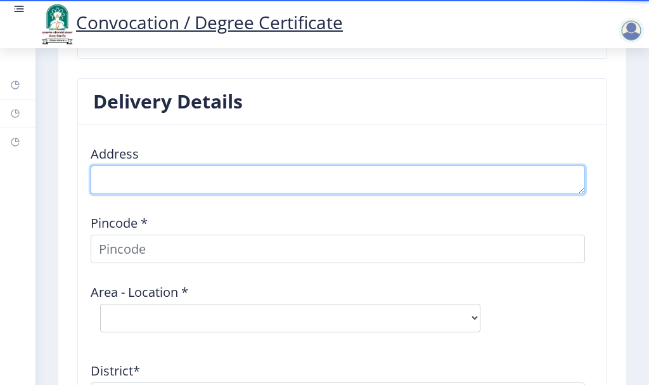
click at [148, 180] on textarea at bounding box center [338, 179] width 494 height 29
type textarea "y"
click at [117, 176] on textarea at bounding box center [338, 179] width 494 height 29
click at [206, 178] on textarea at bounding box center [338, 179] width 494 height 29
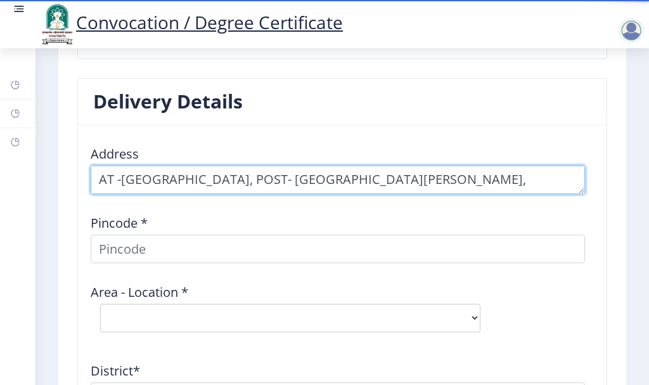
scroll to position [14, 0]
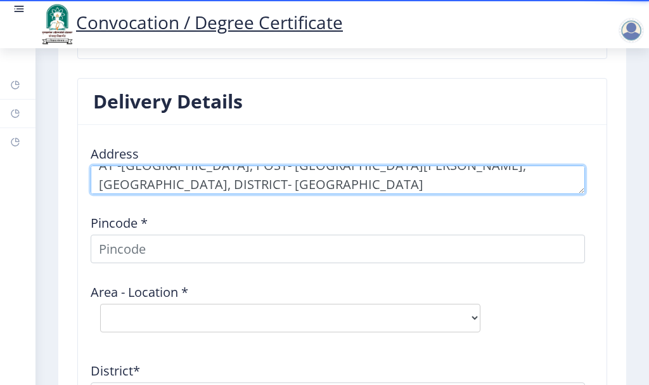
type textarea "AT -[GEOGRAPHIC_DATA], POST- [GEOGRAPHIC_DATA][PERSON_NAME], [GEOGRAPHIC_DATA],…"
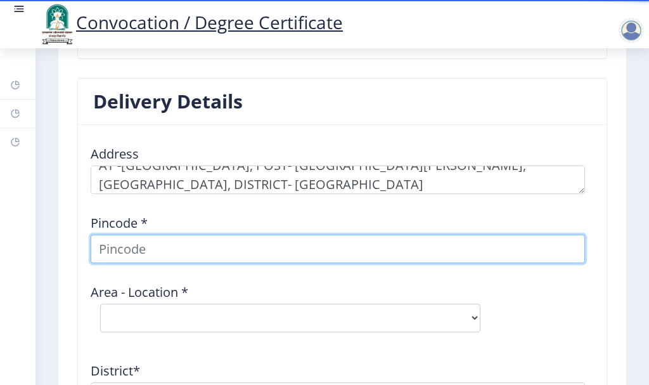
click at [165, 234] on input at bounding box center [338, 248] width 494 height 29
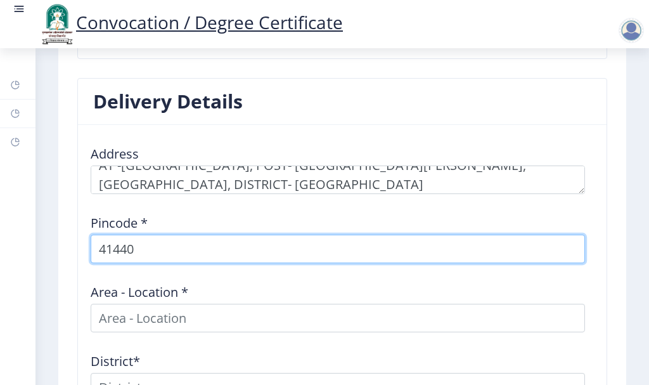
type input "414403"
select select
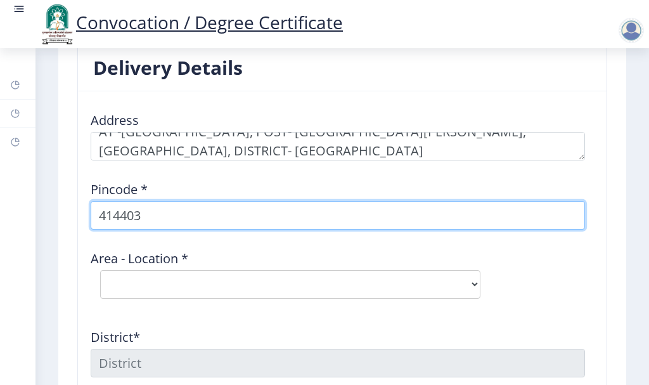
scroll to position [1648, 0]
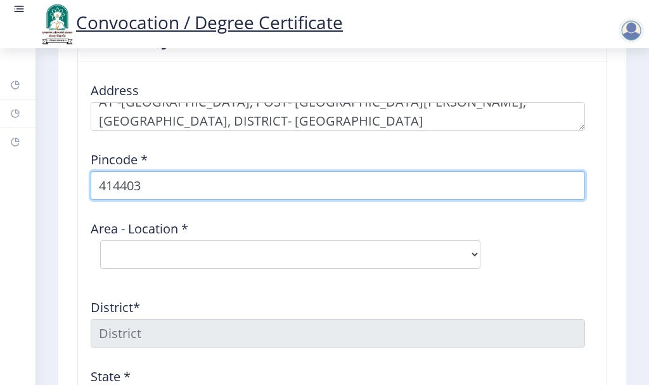
type input "414403"
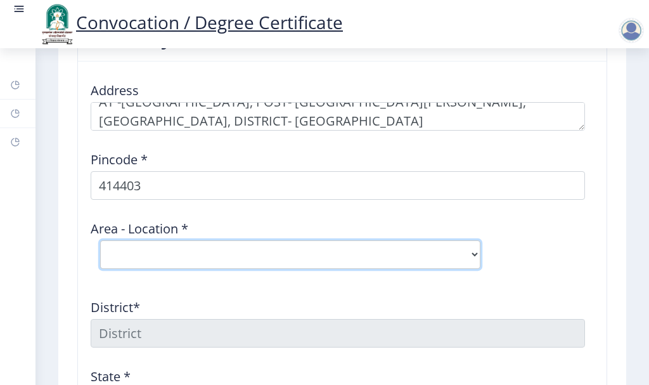
click at [178, 248] on select "Select Area Location Baradgaon Sudrik B.O Bhambora B.O Chilwadi B.O Jalalpur B.…" at bounding box center [290, 254] width 380 height 29
select select "1: Object"
click at [100, 240] on select "Select Area Location Baradgaon Sudrik B.O Bhambora B.O Chilwadi B.O Jalalpur B.…" at bounding box center [290, 254] width 380 height 29
type input "[PERSON_NAME]"
type input "[GEOGRAPHIC_DATA]"
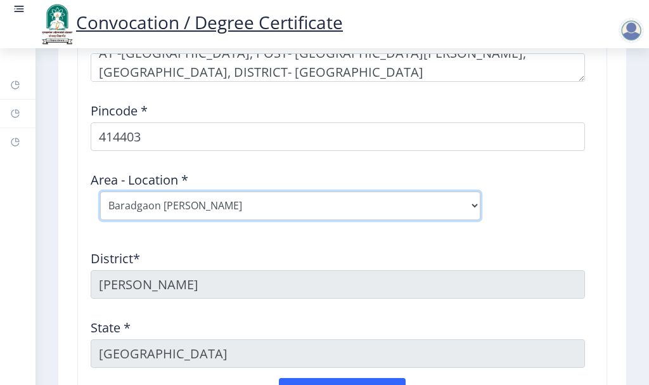
scroll to position [1838, 0]
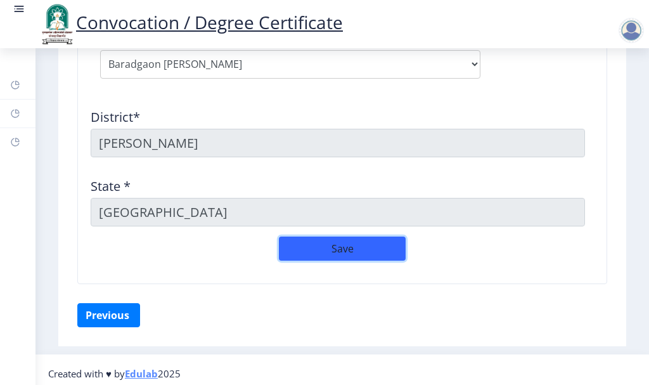
click at [307, 243] on button "Save" at bounding box center [342, 248] width 127 height 24
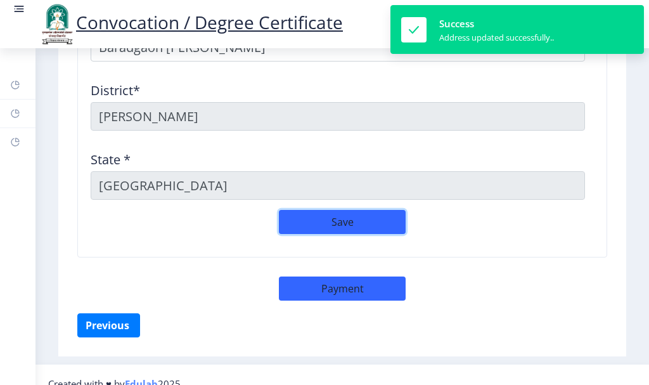
scroll to position [1869, 0]
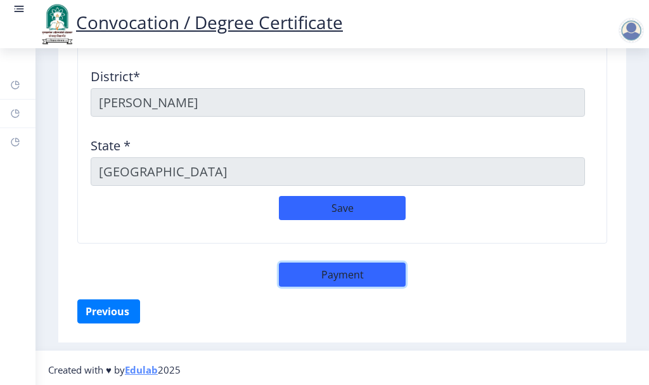
click at [324, 273] on button "Payment" at bounding box center [342, 274] width 127 height 24
select select "sealed"
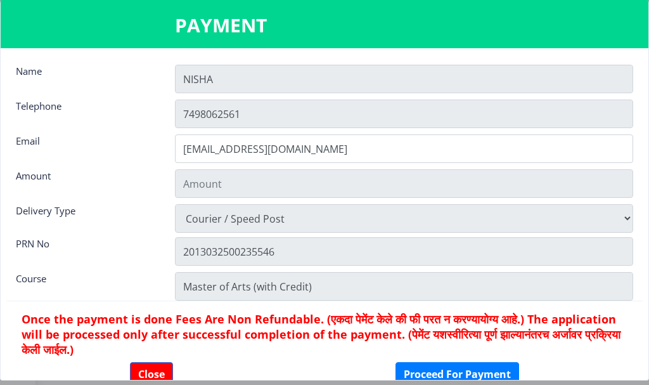
click at [324, 273] on input "Master of Arts (with Credit)" at bounding box center [404, 286] width 458 height 29
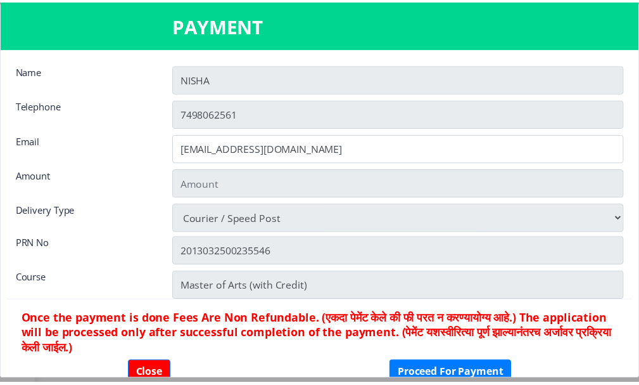
scroll to position [1858, 0]
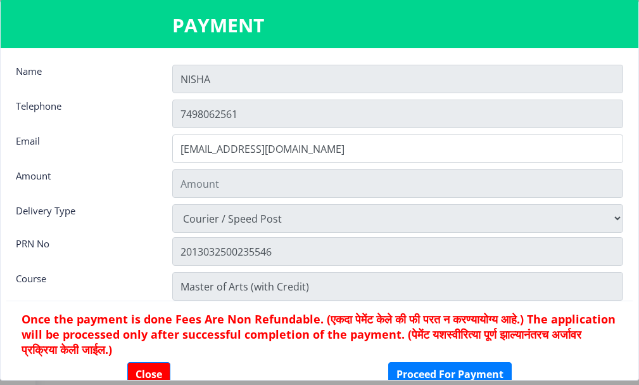
type input "1885"
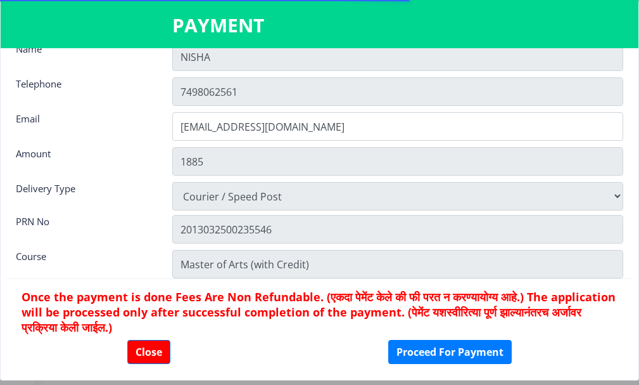
scroll to position [33, 0]
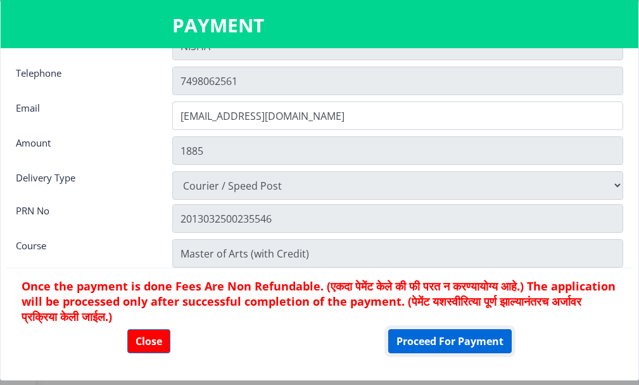
click at [409, 343] on button "Proceed For Payment" at bounding box center [450, 341] width 124 height 24
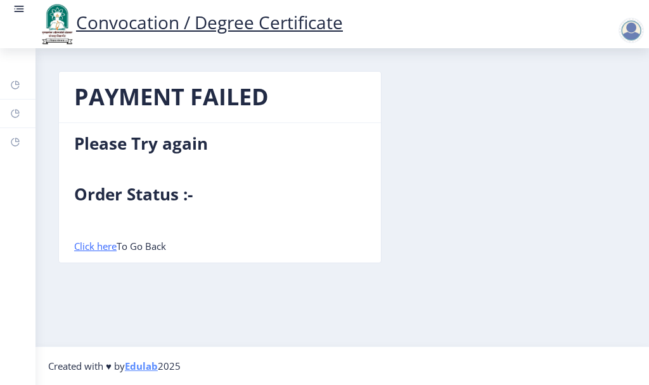
click at [169, 146] on h4 "Please Try again" at bounding box center [220, 143] width 292 height 20
click at [101, 248] on link "Click here" at bounding box center [95, 246] width 42 height 13
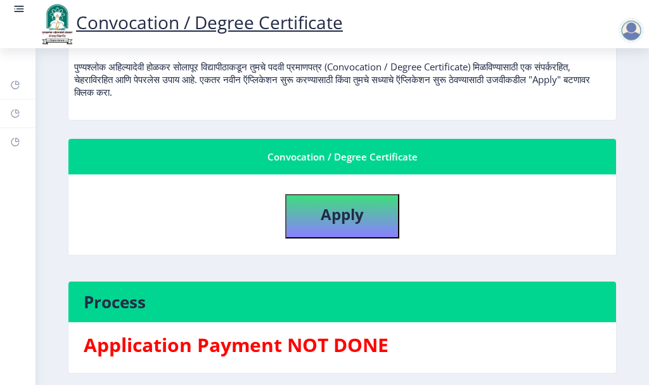
scroll to position [190, 0]
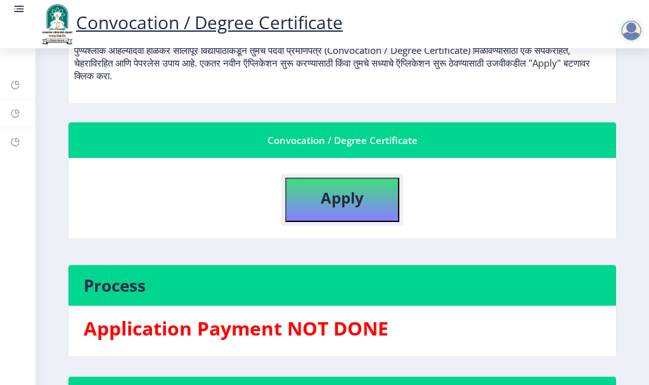
click at [370, 206] on button "Apply" at bounding box center [342, 199] width 114 height 44
select select
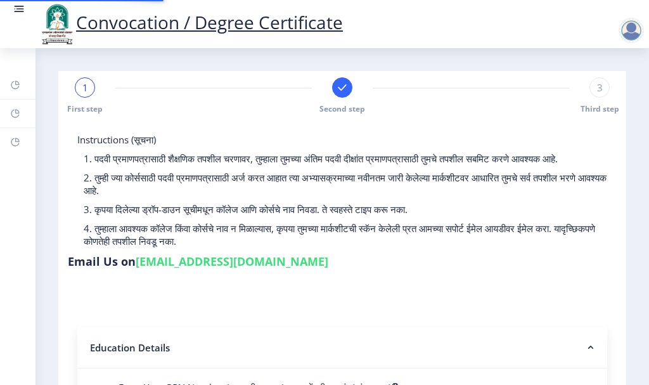
type input "2013032500235546"
select select "External"
select select "2016"
select select "March"
select select "HIGHER SECOND CLASS"
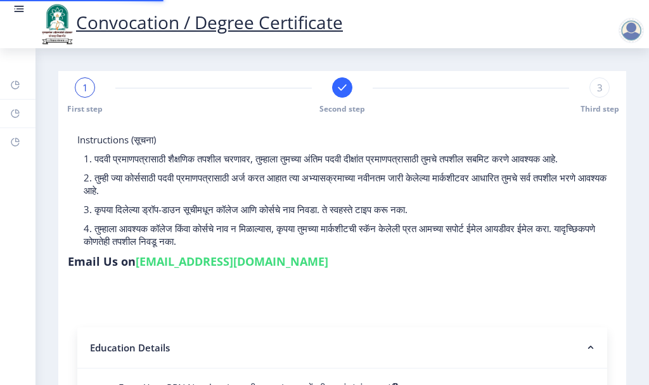
type input "244275"
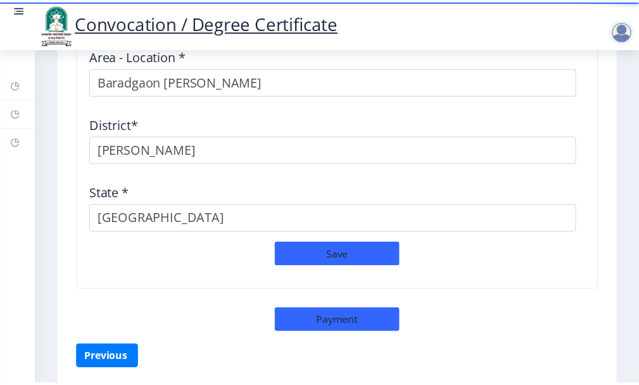
scroll to position [1885, 0]
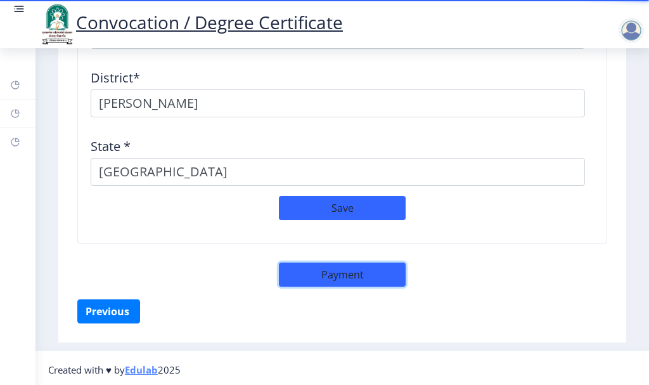
click at [356, 275] on button "Payment" at bounding box center [342, 274] width 127 height 24
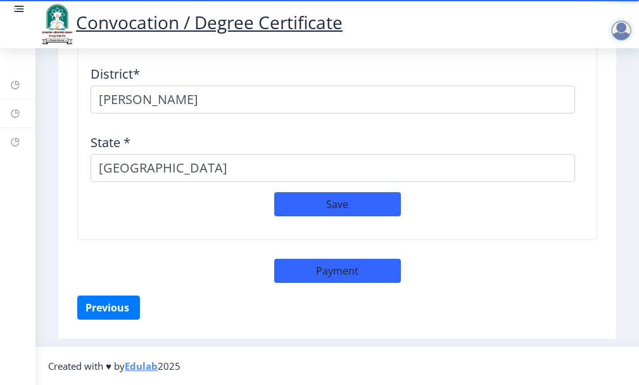
scroll to position [1874, 0]
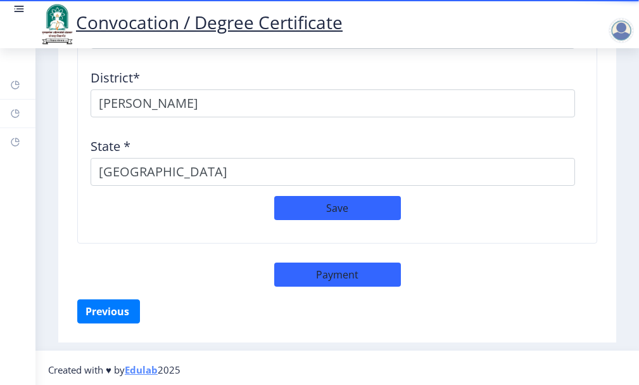
select select "sealed"
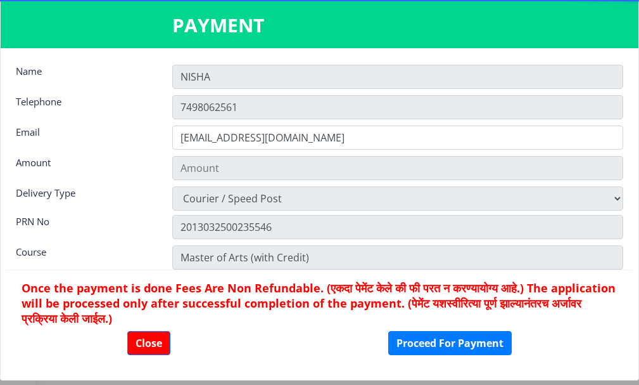
type input "1885"
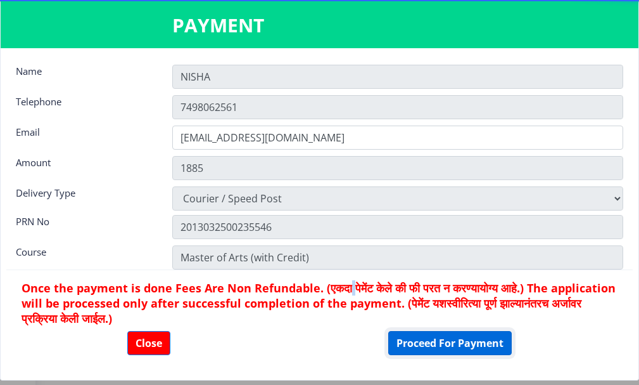
click at [444, 340] on button "Proceed For Payment" at bounding box center [450, 343] width 124 height 24
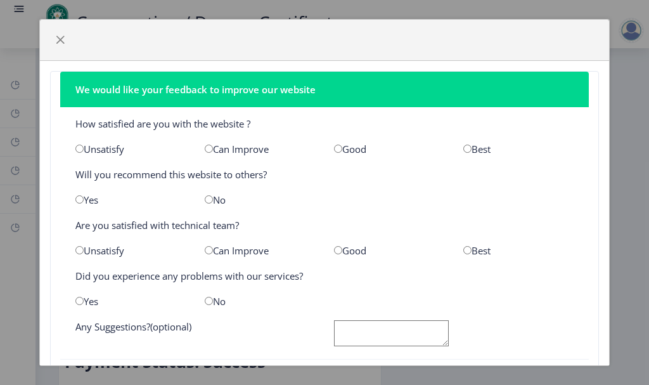
click at [464, 147] on input "radio" at bounding box center [467, 148] width 8 height 8
radio input "true"
click at [80, 198] on input "radio" at bounding box center [79, 199] width 8 height 8
radio input "true"
click at [463, 248] on input "radio" at bounding box center [467, 250] width 8 height 8
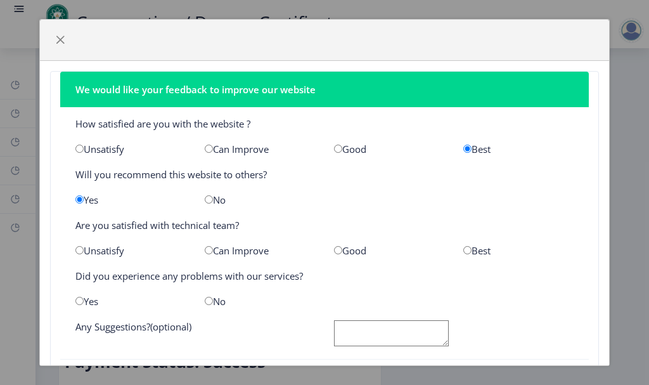
radio input "true"
click at [463, 248] on input "radio" at bounding box center [467, 250] width 8 height 8
click at [207, 300] on input "radio" at bounding box center [209, 301] width 8 height 8
radio input "true"
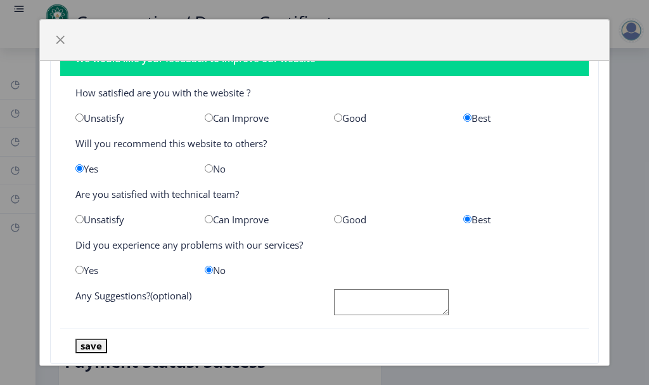
scroll to position [59, 0]
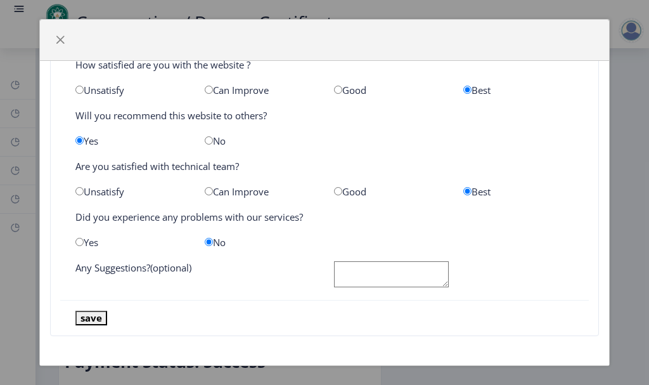
click at [343, 277] on textarea at bounding box center [391, 274] width 115 height 26
type textarea "NO"
click at [84, 316] on button "save" at bounding box center [91, 318] width 32 height 15
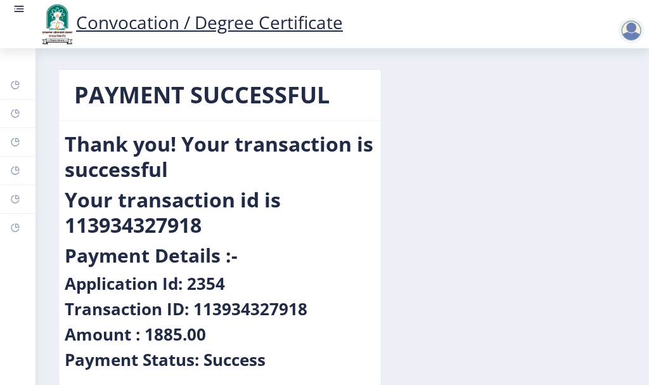
scroll to position [0, 0]
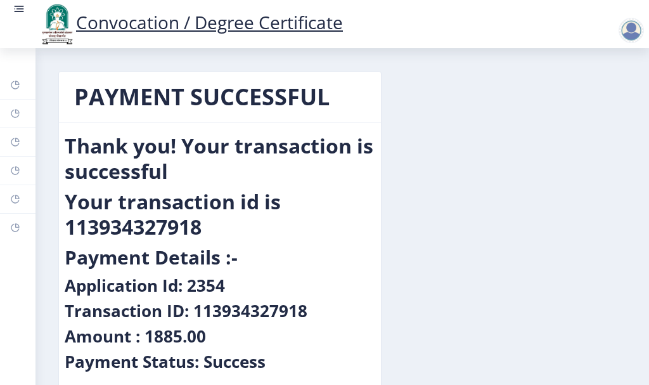
click at [166, 23] on link "Convocation / Degree Certificate" at bounding box center [190, 22] width 305 height 24
click at [155, 24] on link "Convocation / Degree Certificate" at bounding box center [190, 22] width 305 height 24
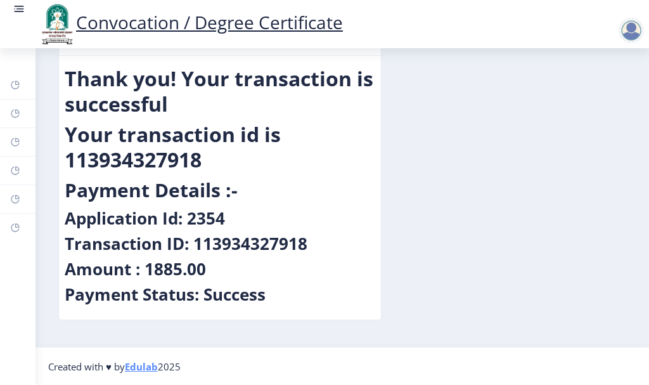
scroll to position [68, 0]
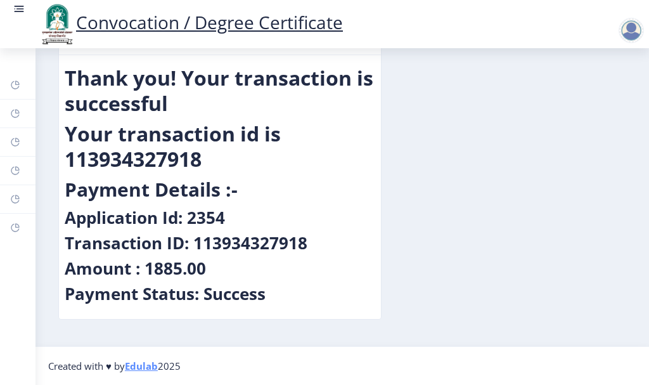
click at [143, 369] on link "Edulab" at bounding box center [141, 365] width 33 height 13
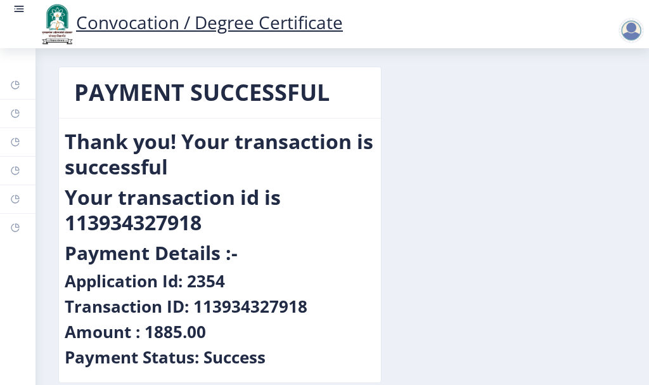
click at [150, 27] on link "Convocation / Degree Certificate" at bounding box center [190, 22] width 305 height 24
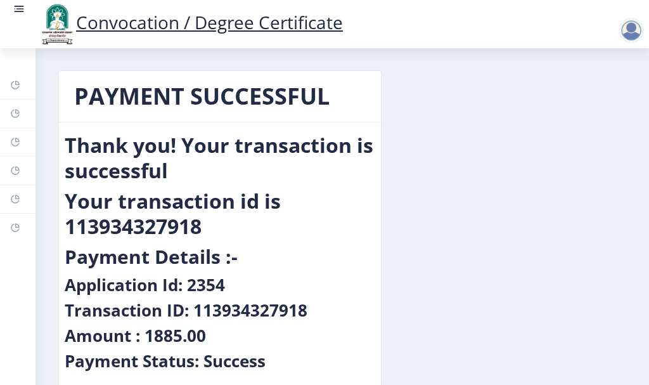
scroll to position [0, 0]
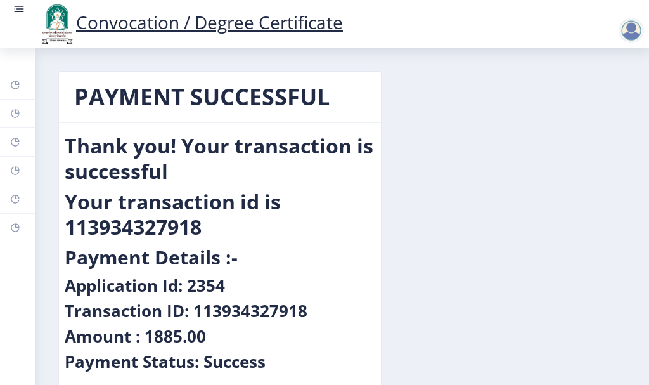
click at [97, 25] on link "Convocation / Degree Certificate" at bounding box center [190, 22] width 305 height 24
click at [16, 10] on rect at bounding box center [19, 9] width 13 height 13
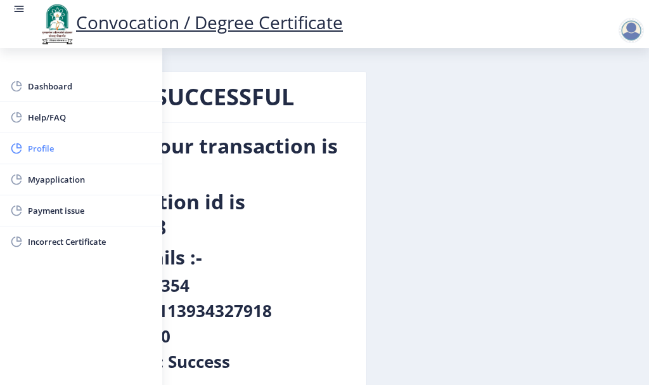
click at [58, 150] on span "Profile" at bounding box center [90, 148] width 124 height 15
select select
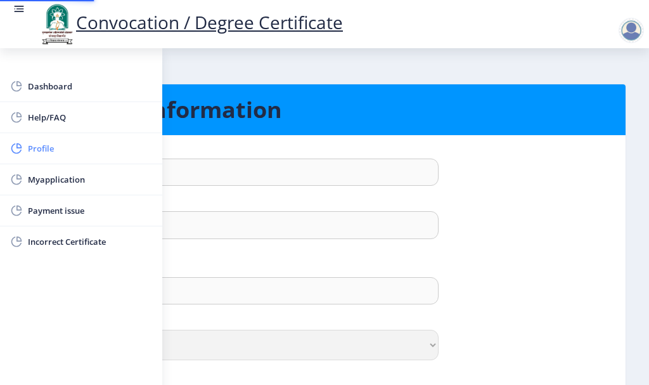
type input "NISHA"
type input "KULKARNI"
type input "KULKARNI [PERSON_NAME]"
select select "[DEMOGRAPHIC_DATA]"
type input "[EMAIL_ADDRESS][DOMAIN_NAME]"
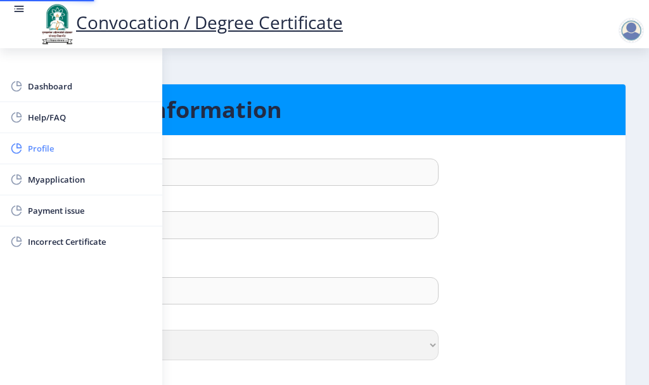
type input "7498062561"
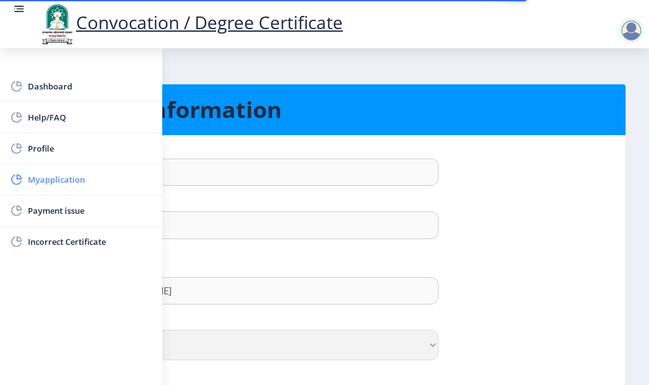
click at [54, 185] on span "Myapplication" at bounding box center [90, 179] width 124 height 15
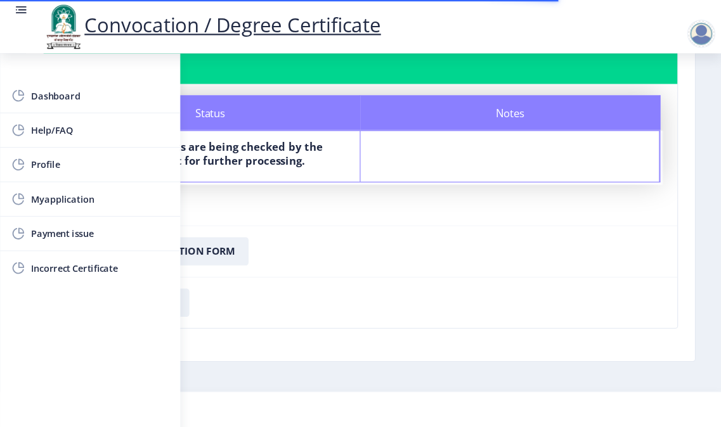
scroll to position [94, 0]
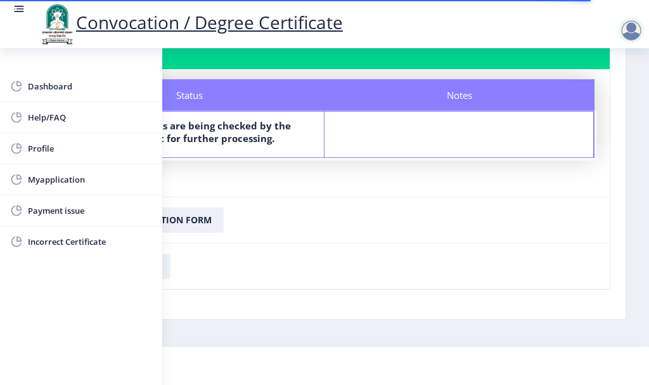
click at [359, 231] on nb-card-footer "Download Application Form" at bounding box center [324, 219] width 570 height 46
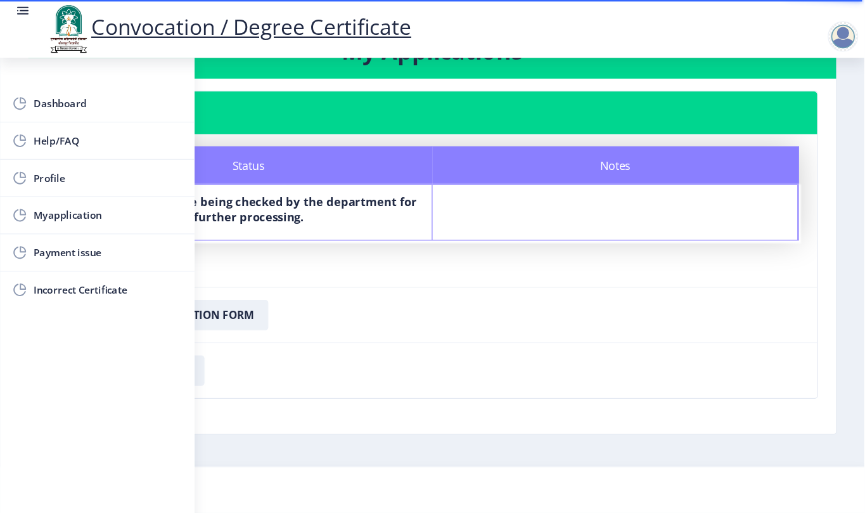
scroll to position [0, 0]
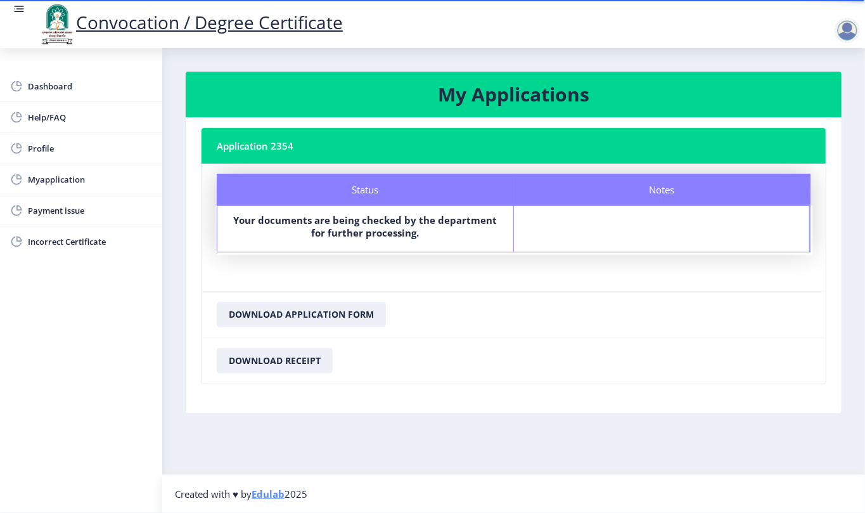
drag, startPoint x: 307, startPoint y: 6, endPoint x: 458, endPoint y: 295, distance: 325.7
click at [458, 295] on nb-card-footer "Download Application Form" at bounding box center [514, 314] width 624 height 46
click at [283, 363] on button "Download Receipt" at bounding box center [275, 360] width 116 height 25
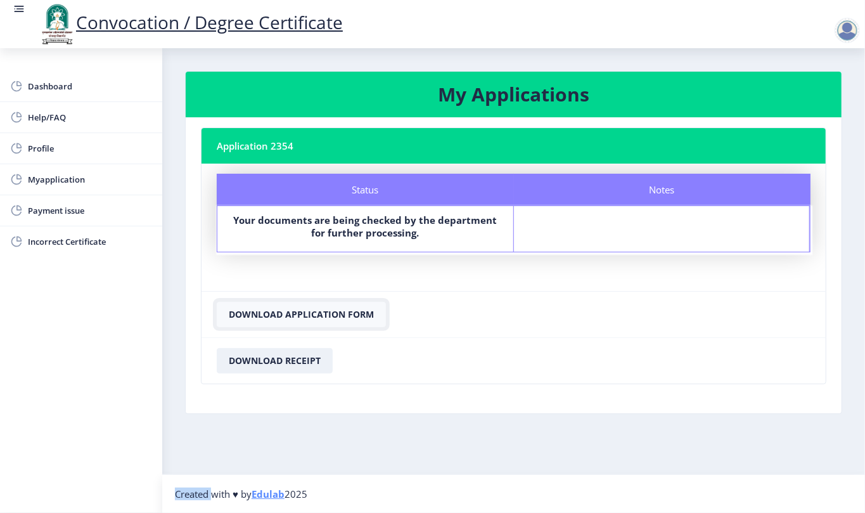
click at [350, 315] on button "Download Application Form" at bounding box center [301, 314] width 169 height 25
click at [648, 33] on div at bounding box center [847, 30] width 25 height 25
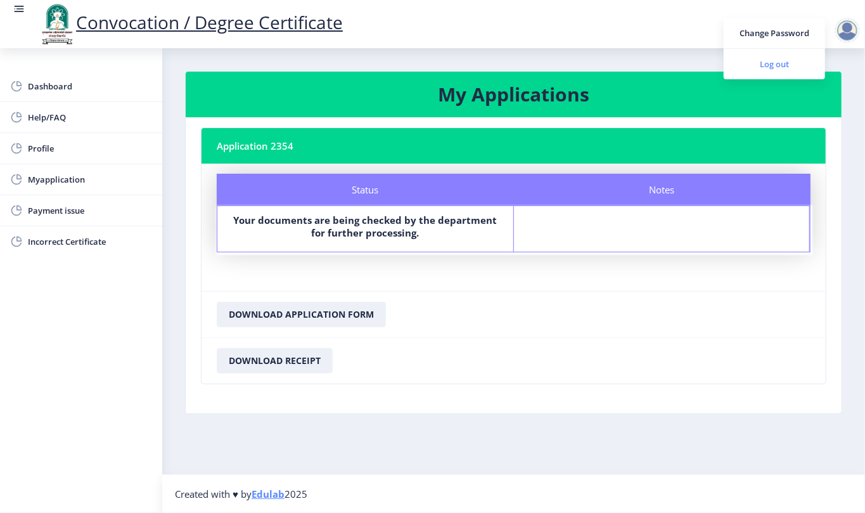
click at [648, 67] on span "Log out" at bounding box center [774, 63] width 81 height 15
